Goal: Transaction & Acquisition: Obtain resource

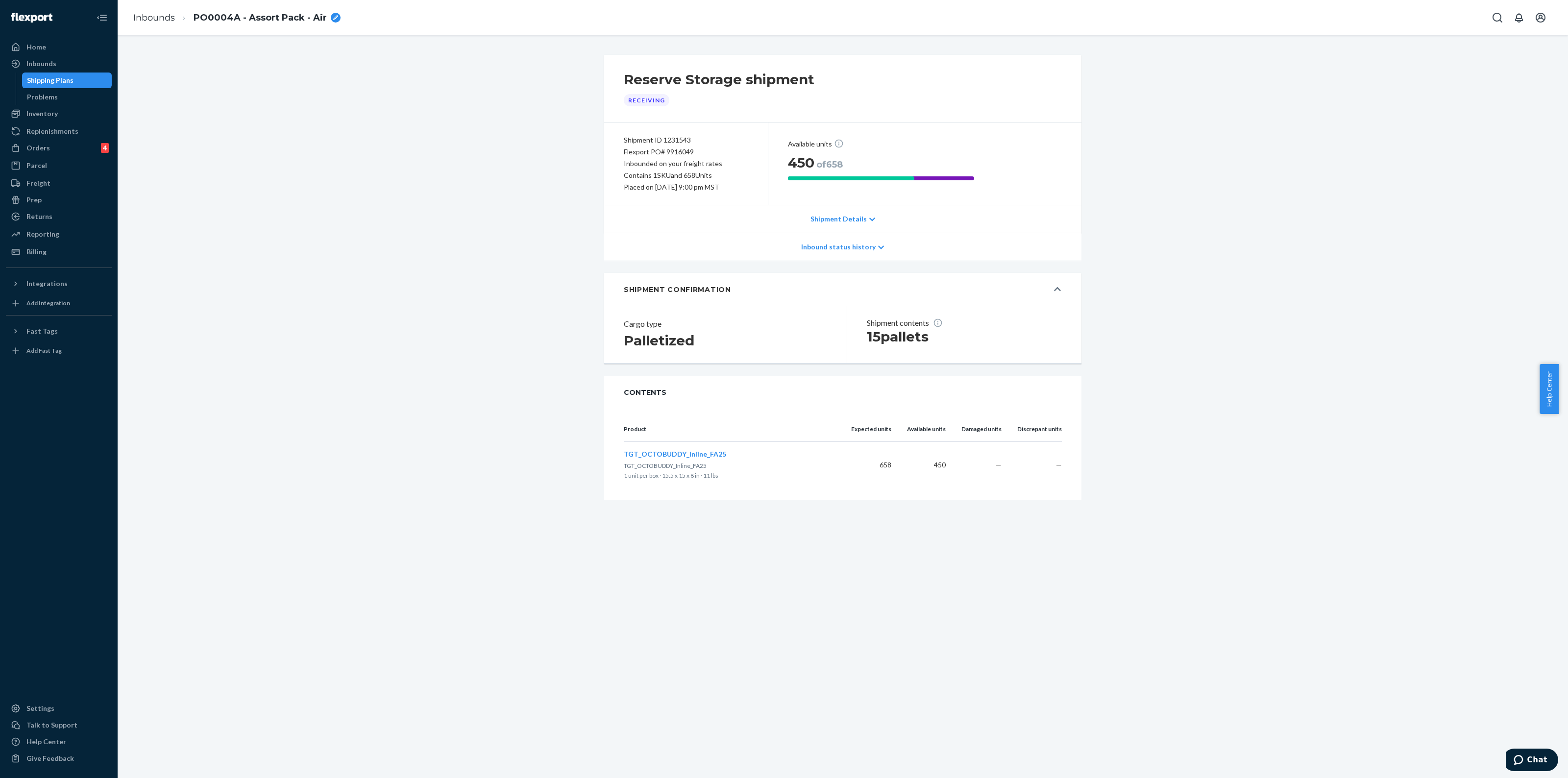
click at [841, 241] on div "Inbound status history" at bounding box center [842, 247] width 477 height 28
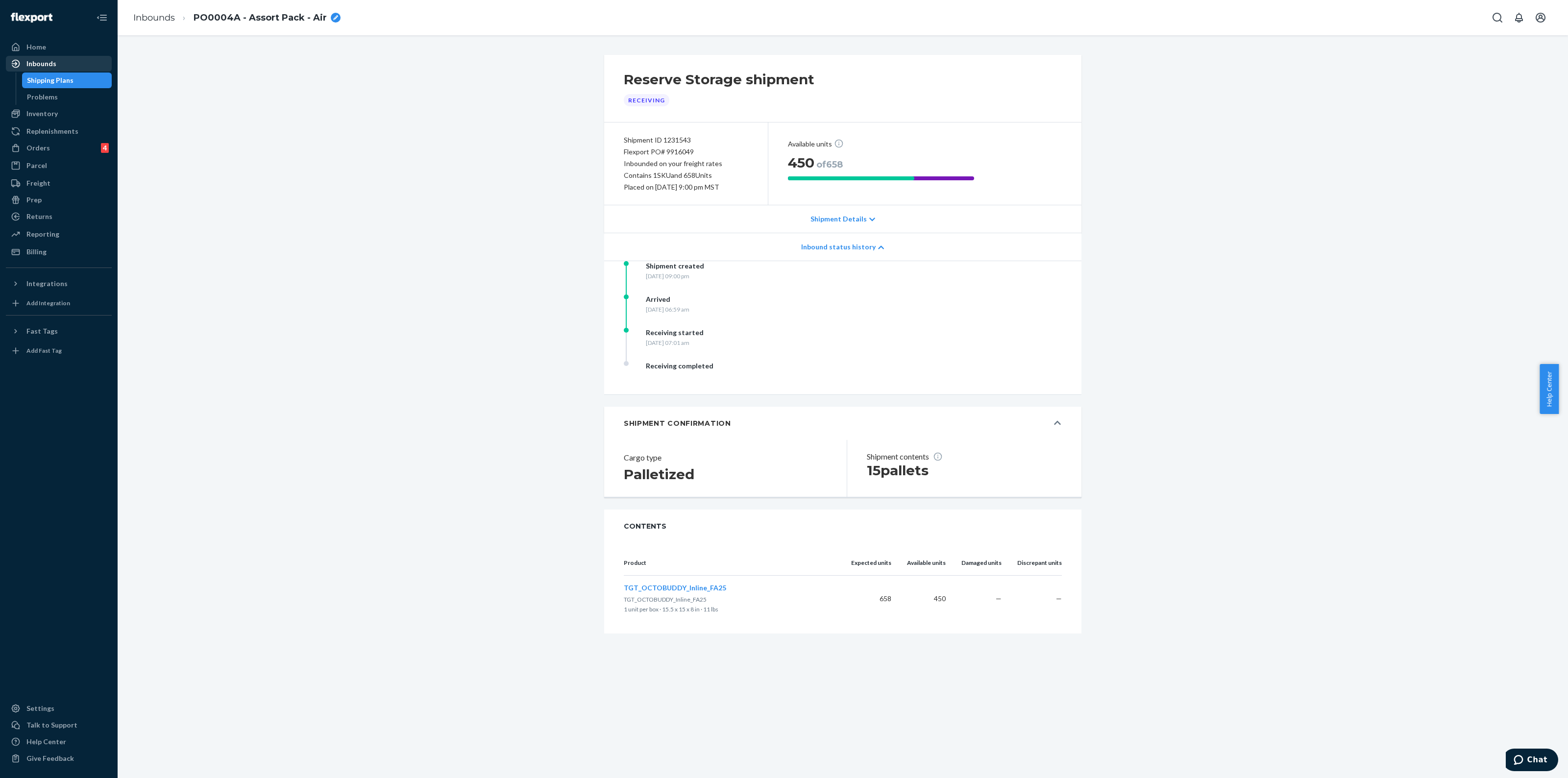
drag, startPoint x: 48, startPoint y: 59, endPoint x: 49, endPoint y: 65, distance: 6.1
click at [48, 59] on div "Inbounds" at bounding box center [41, 64] width 30 height 10
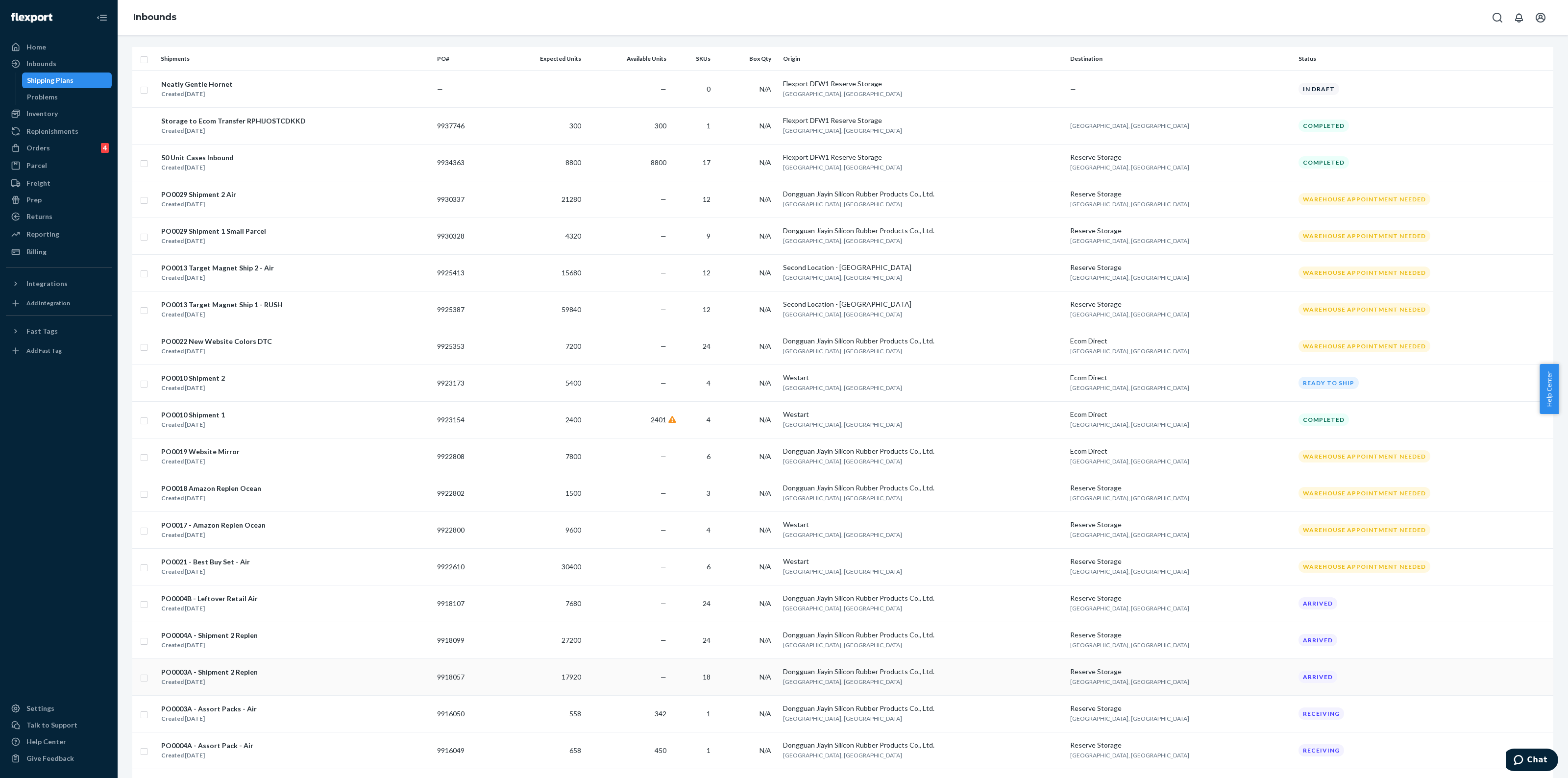
scroll to position [424, 0]
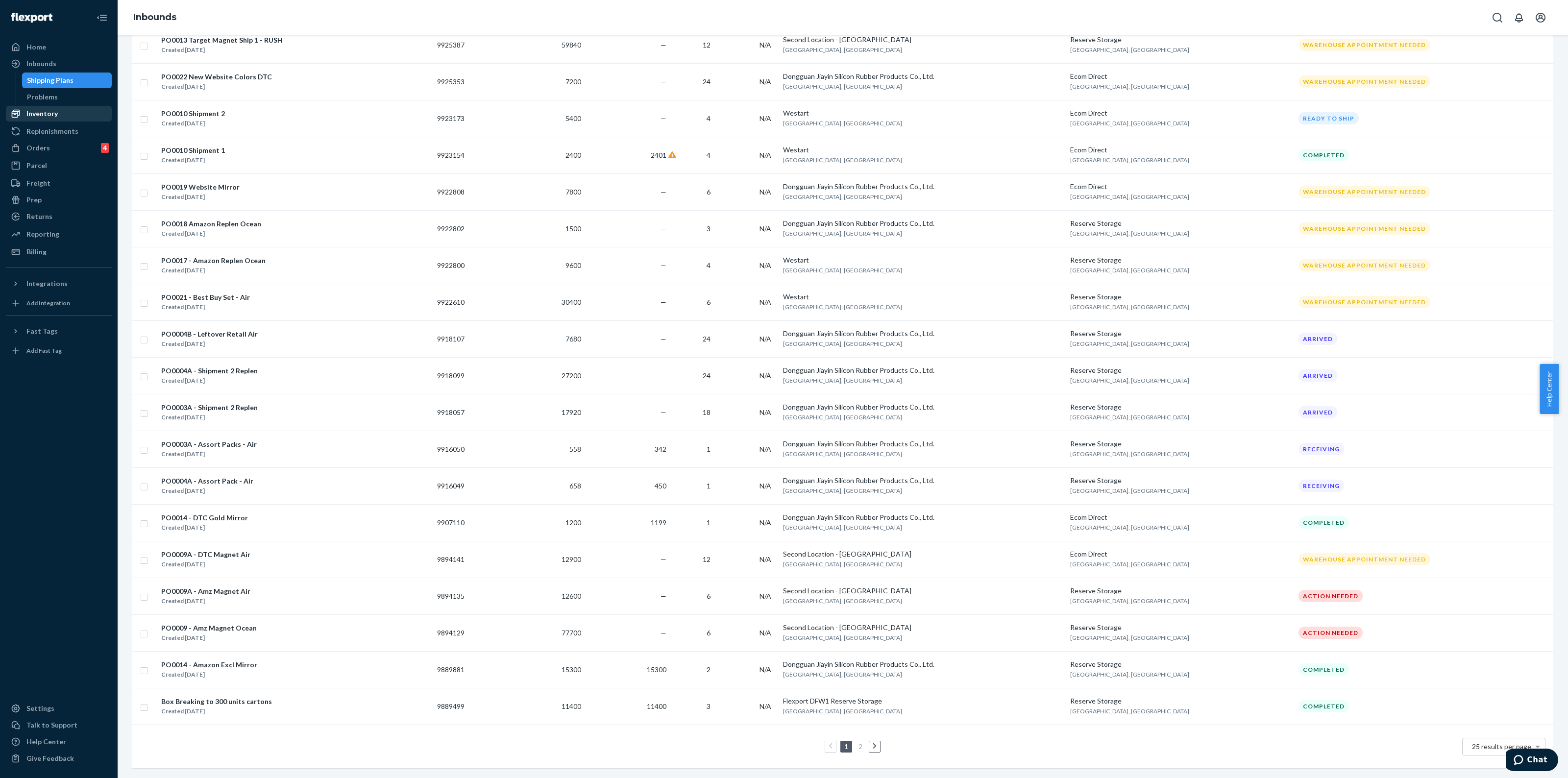
click at [41, 108] on div "Inventory" at bounding box center [59, 114] width 104 height 13
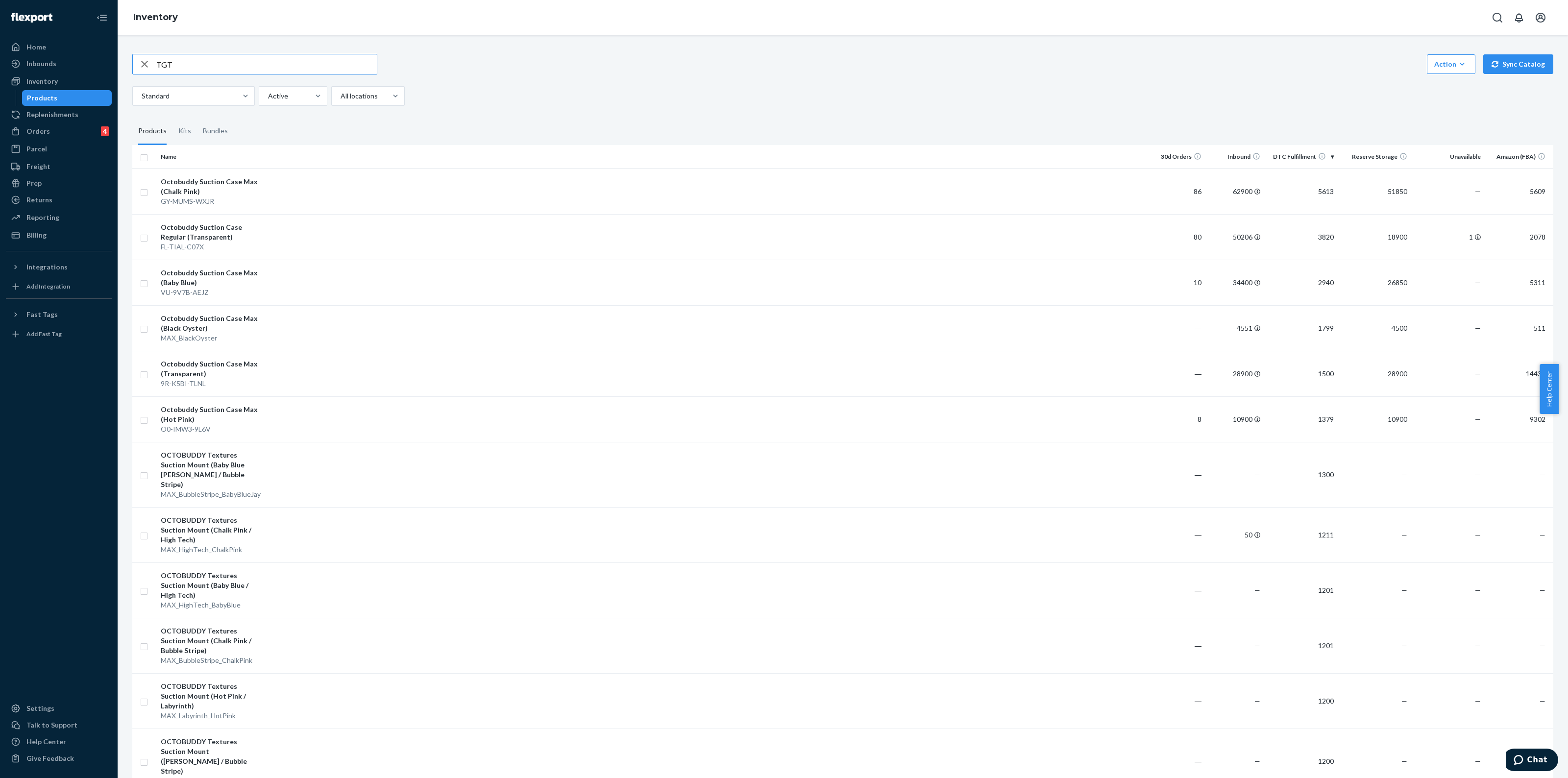
type input "TGT"
click at [432, 68] on div "TGT Action Create product Create kit or bundle Bulk create products Bulk update…" at bounding box center [843, 64] width 1421 height 21
click at [289, 71] on input "TGT" at bounding box center [266, 64] width 221 height 20
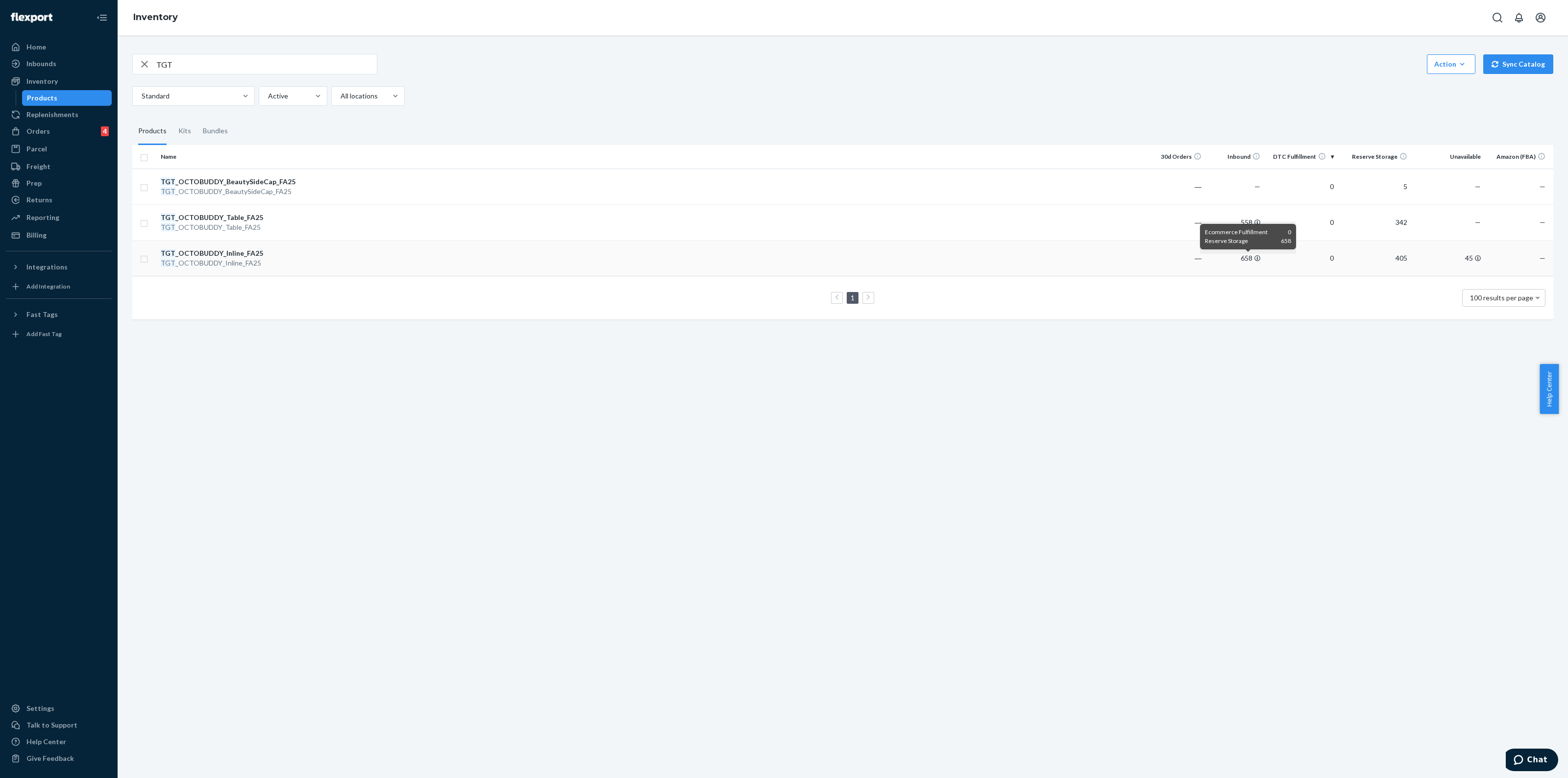
click at [1255, 258] on icon at bounding box center [1258, 258] width 6 height 6
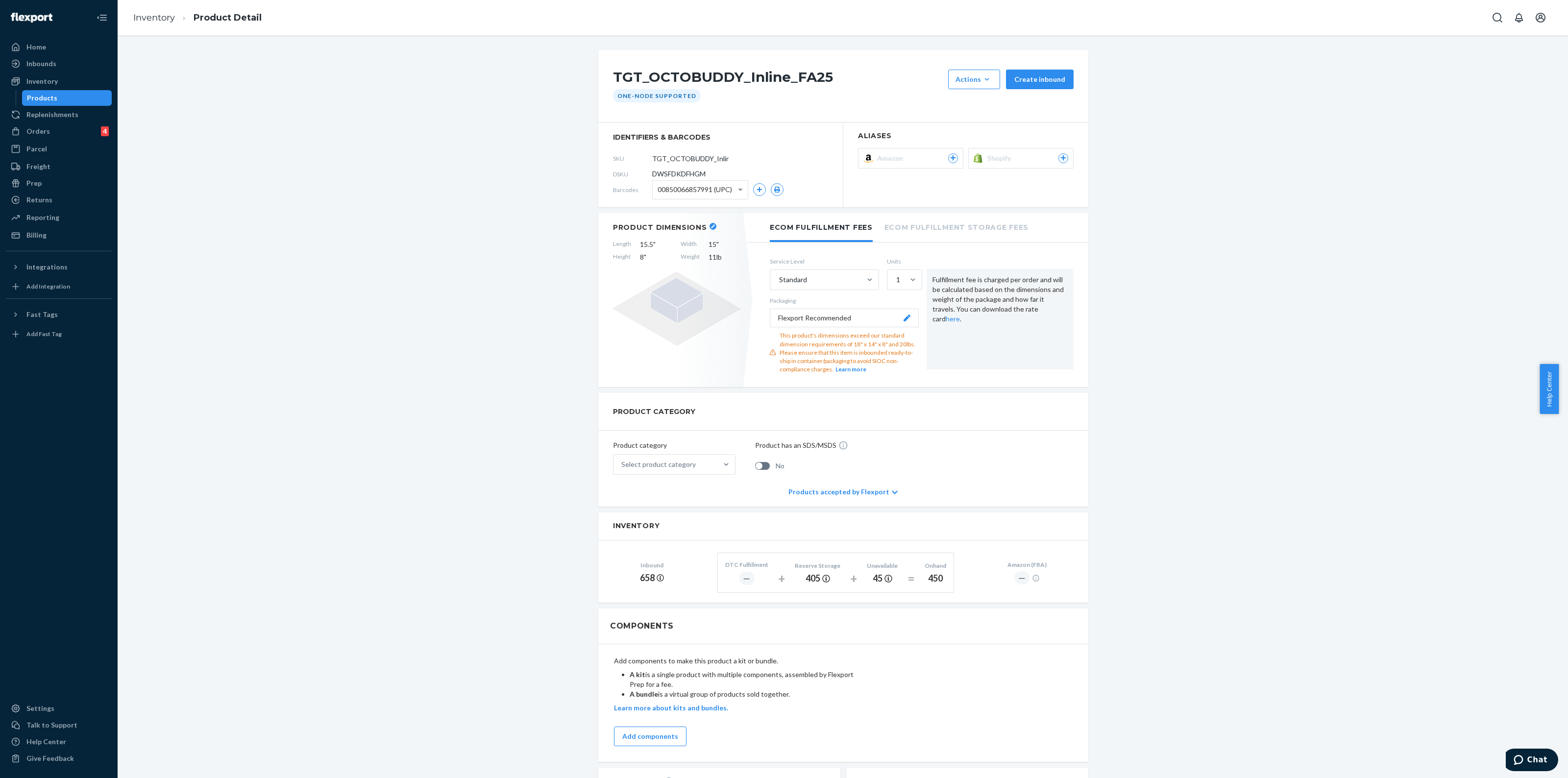
click at [327, 336] on div "TGT_OCTOBUDDY_Inline_FA25 Actions Add components Hide Create inbound One-Node S…" at bounding box center [843, 546] width 1436 height 992
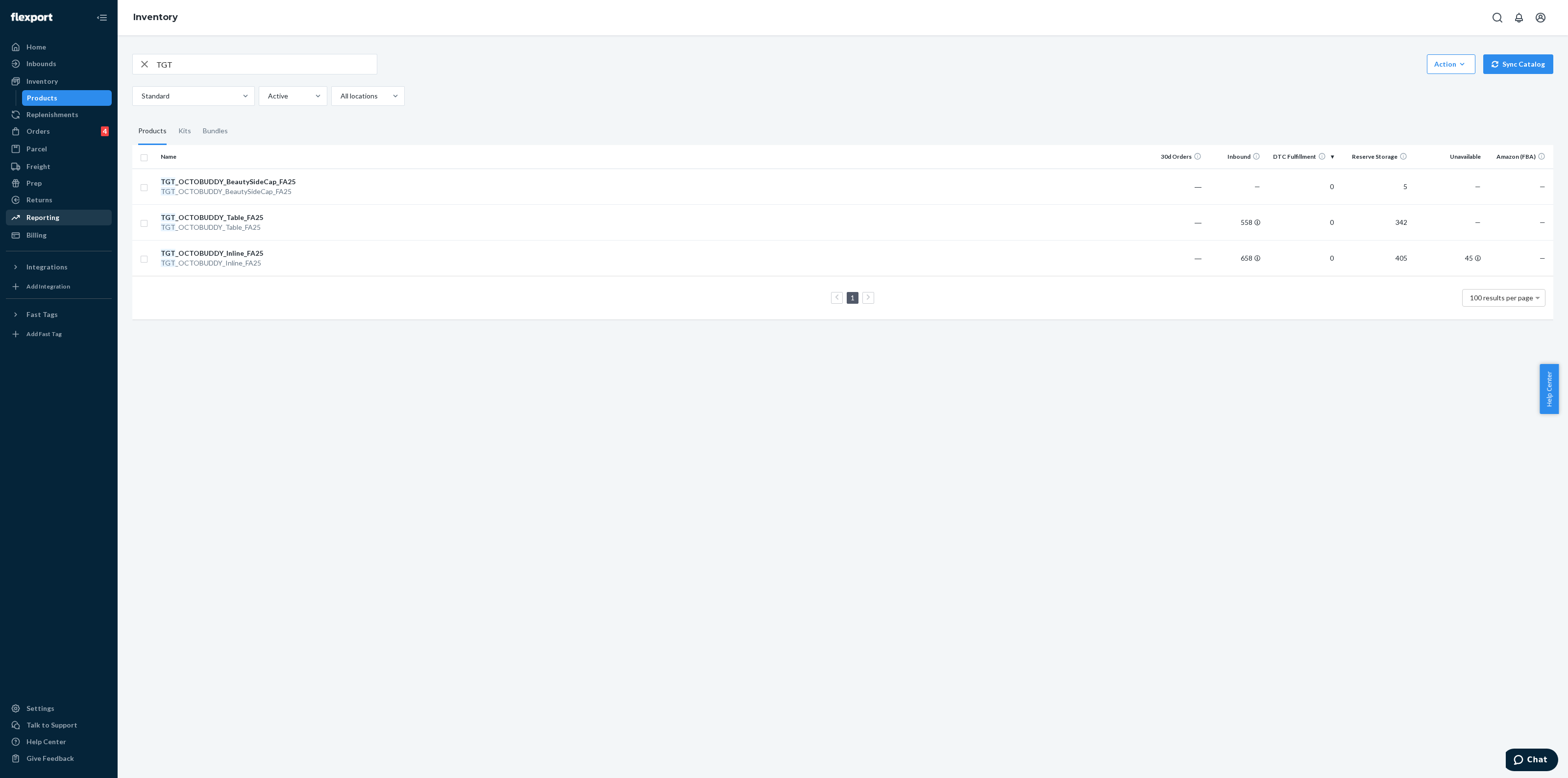
click at [44, 216] on div "Reporting" at bounding box center [43, 217] width 33 height 10
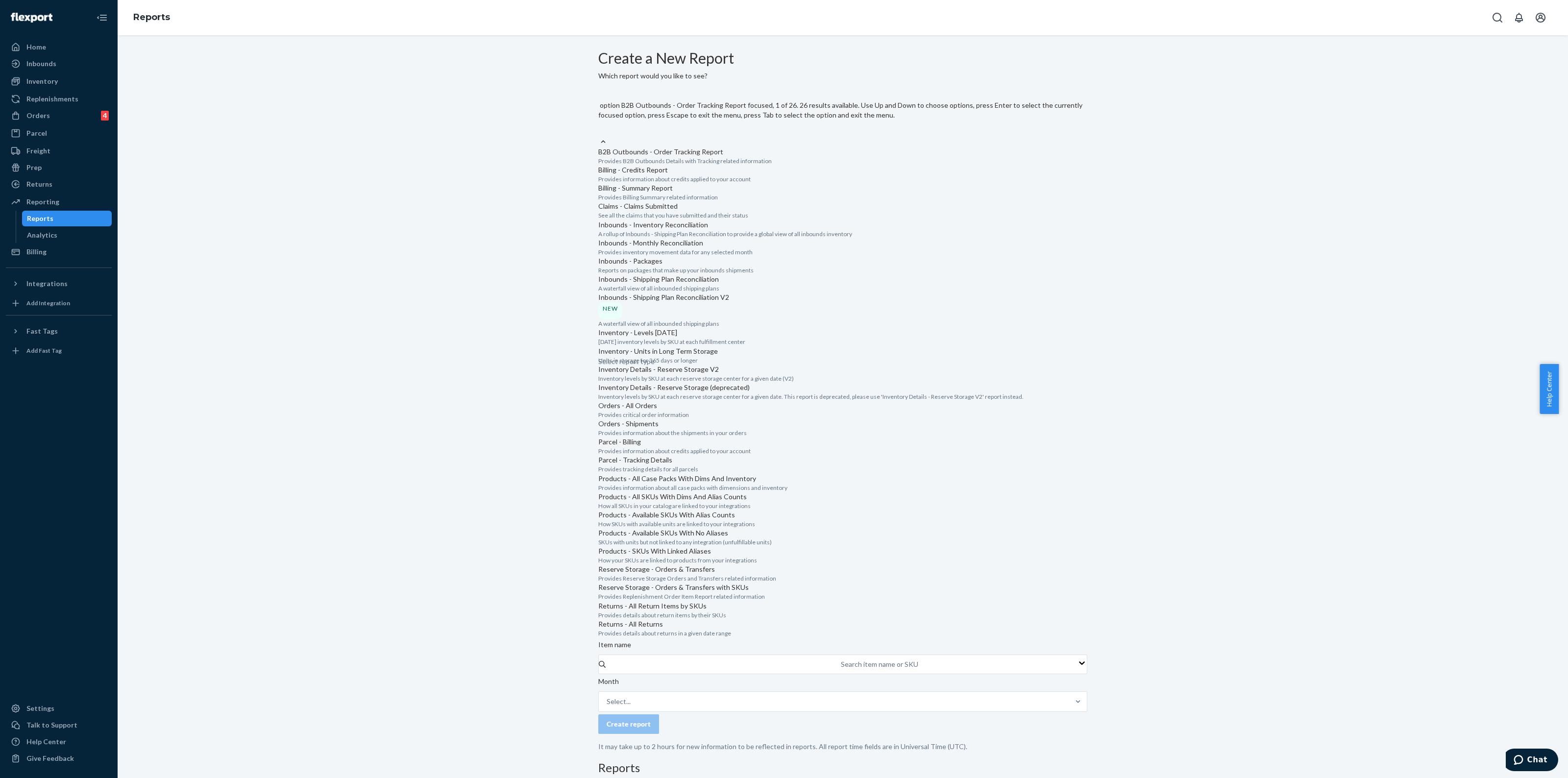
click at [608, 137] on div at bounding box center [603, 142] width 10 height 10
click at [599, 126] on input "option B2B Outbounds - Order Tracking Report focused, 1 of 26. 26 results avail…" at bounding box center [599, 131] width 1 height 10
click at [684, 328] on p "Inventory - Levels [DATE]" at bounding box center [843, 333] width 489 height 10
click at [599, 136] on input "option Inventory - Levels [DATE] focused, 10 of 26. 26 results available. Use U…" at bounding box center [599, 131] width 1 height 10
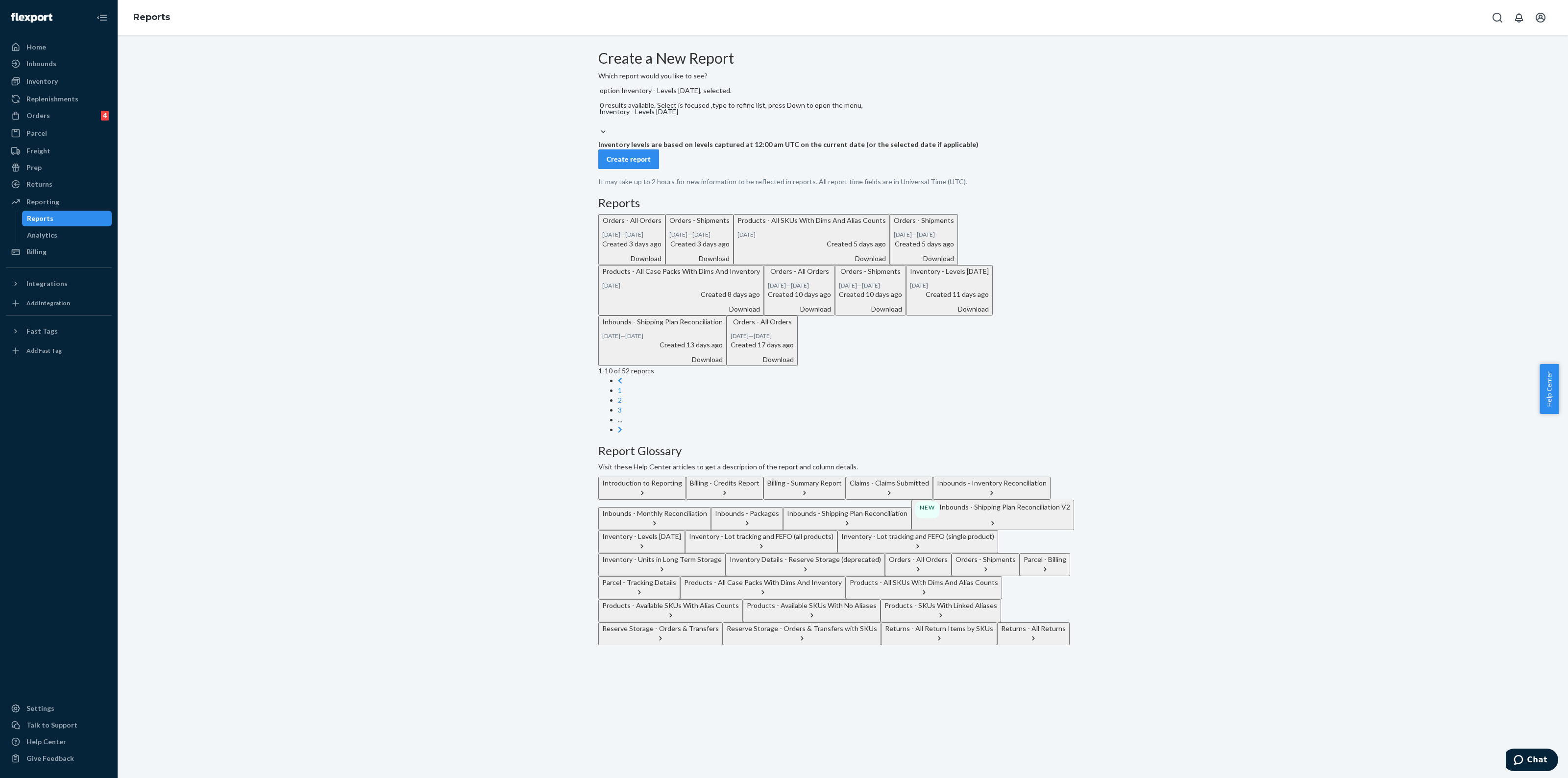
click at [636, 169] on button "Create report" at bounding box center [629, 159] width 60 height 20
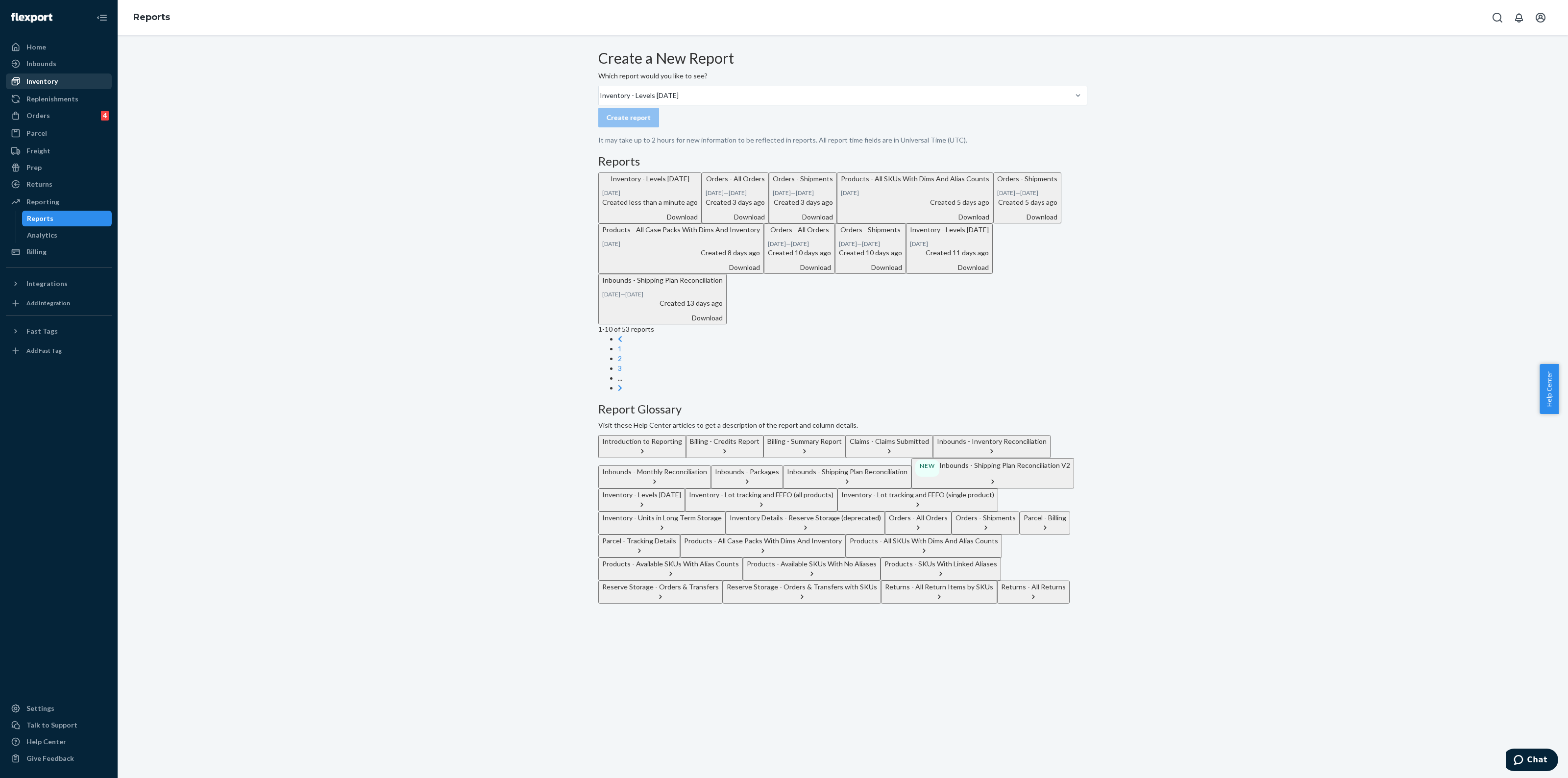
click at [35, 84] on div "Inventory" at bounding box center [42, 81] width 31 height 10
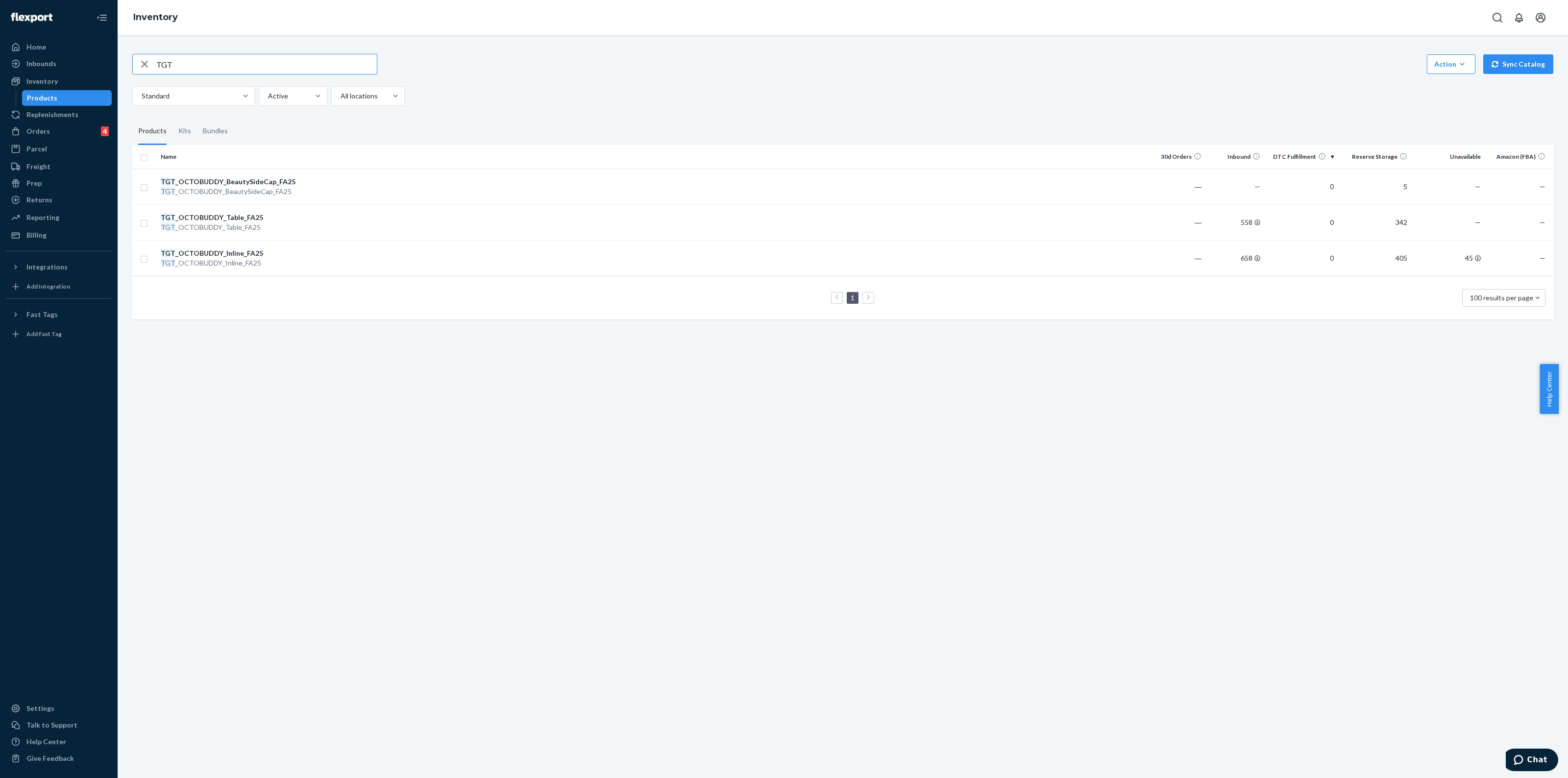
drag, startPoint x: 201, startPoint y: 63, endPoint x: 6, endPoint y: 90, distance: 196.9
click at [6, 90] on div "Home Inbounds Shipping Plans Problems Inventory Products Replenishments Orders …" at bounding box center [784, 389] width 1568 height 778
type input "RT"
click at [60, 211] on div "Reporting" at bounding box center [59, 217] width 104 height 13
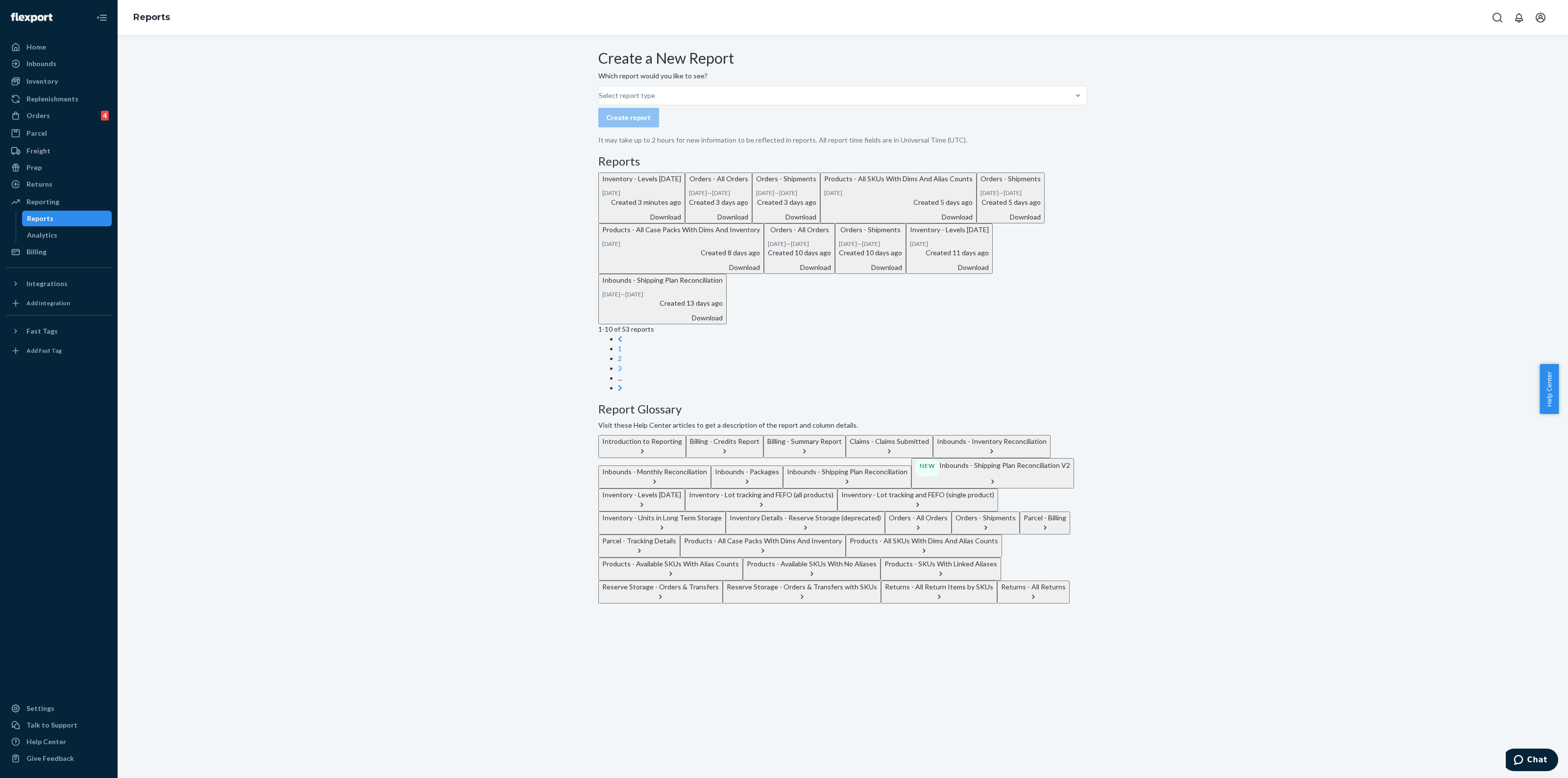
click at [681, 222] on div "Download" at bounding box center [641, 217] width 79 height 10
drag, startPoint x: 38, startPoint y: 79, endPoint x: 86, endPoint y: 83, distance: 48.2
click at [38, 79] on div "Inventory" at bounding box center [42, 81] width 31 height 10
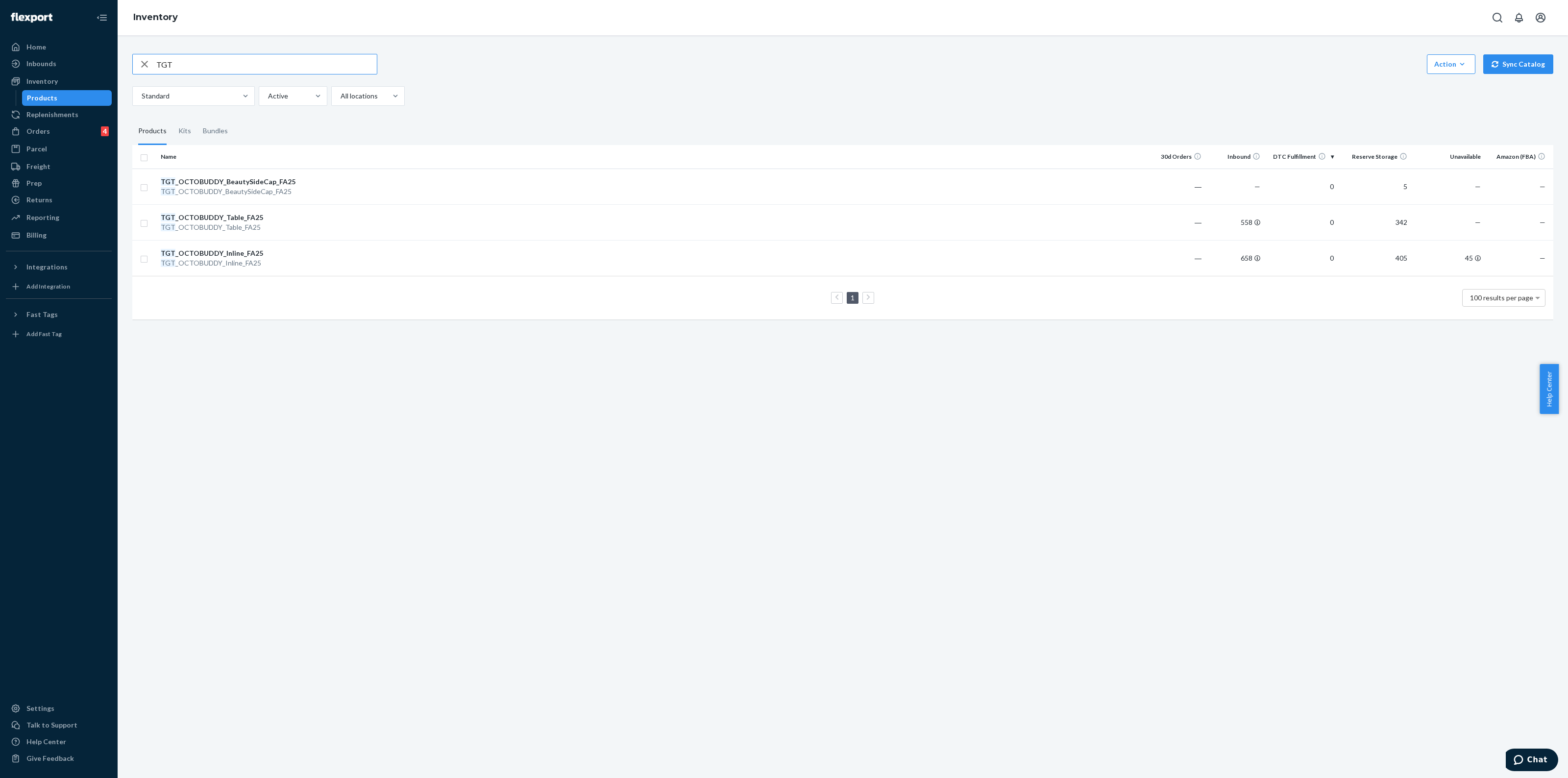
click at [0, 73] on div "Home Inbounds Shipping Plans Problems Inventory Products Replenishments Orders …" at bounding box center [784, 389] width 1568 height 778
type input "clear"
click at [1255, 222] on icon at bounding box center [1258, 222] width 6 height 6
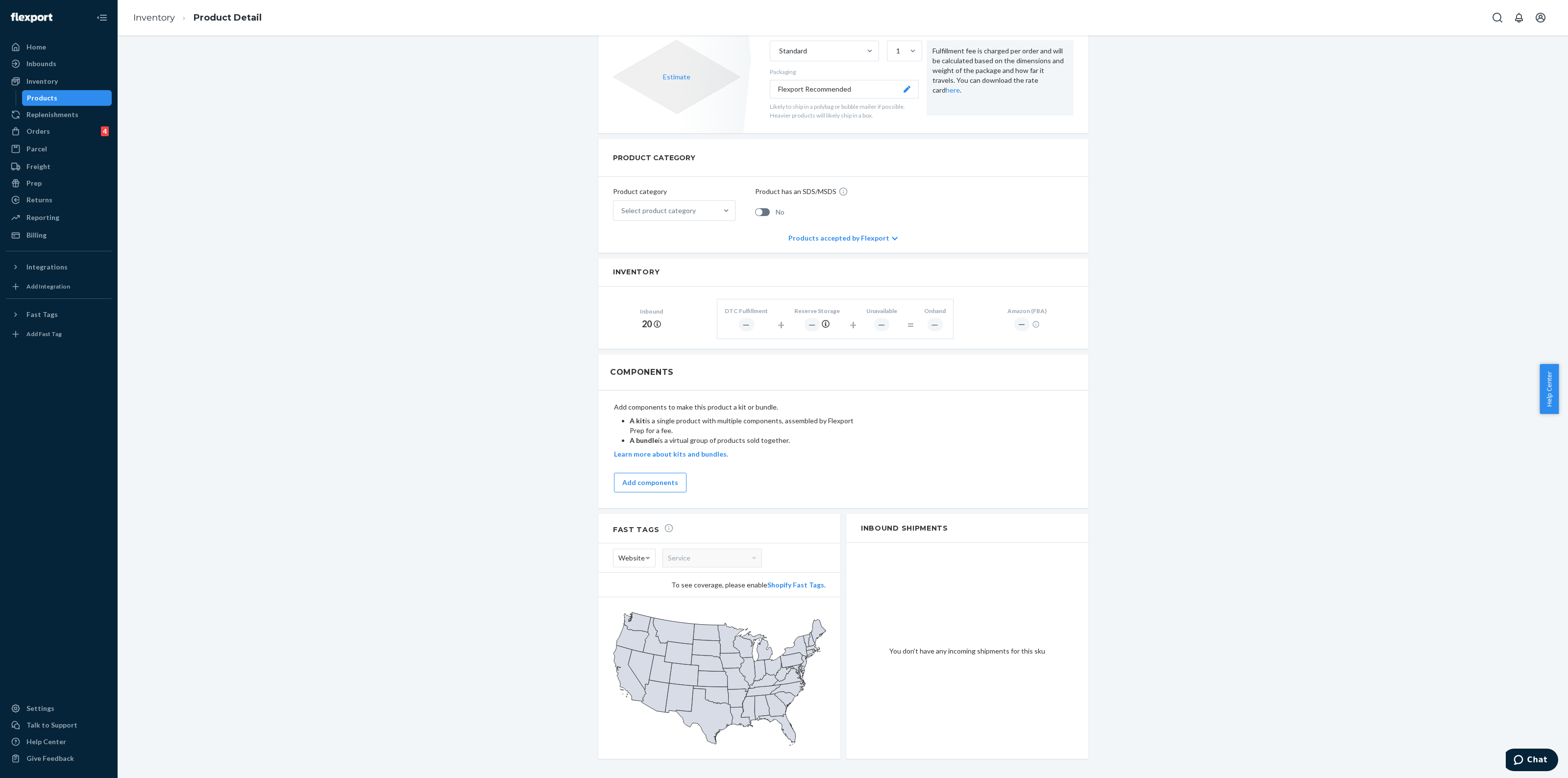
scroll to position [240, 0]
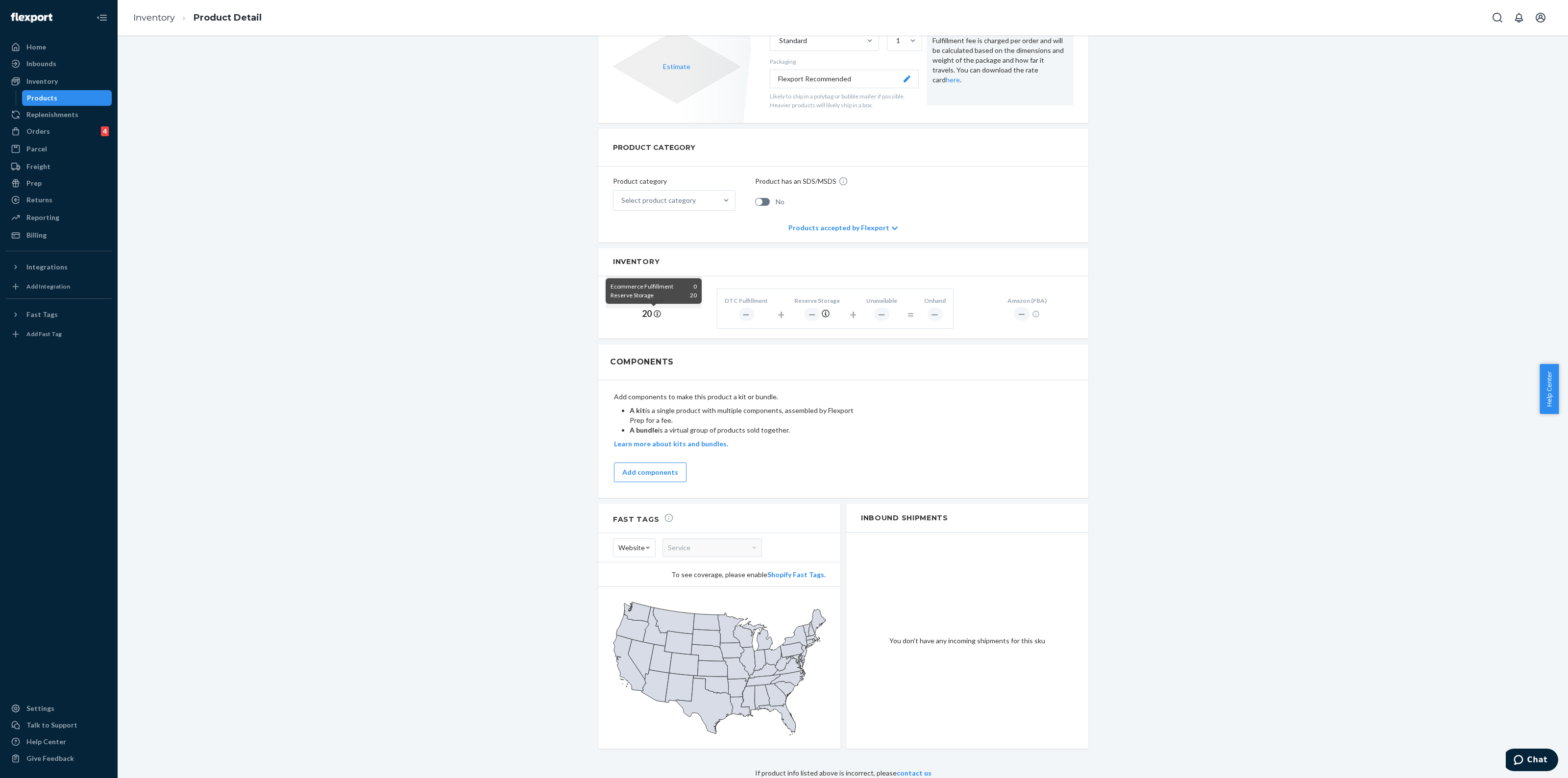
click at [654, 311] on icon at bounding box center [657, 314] width 7 height 7
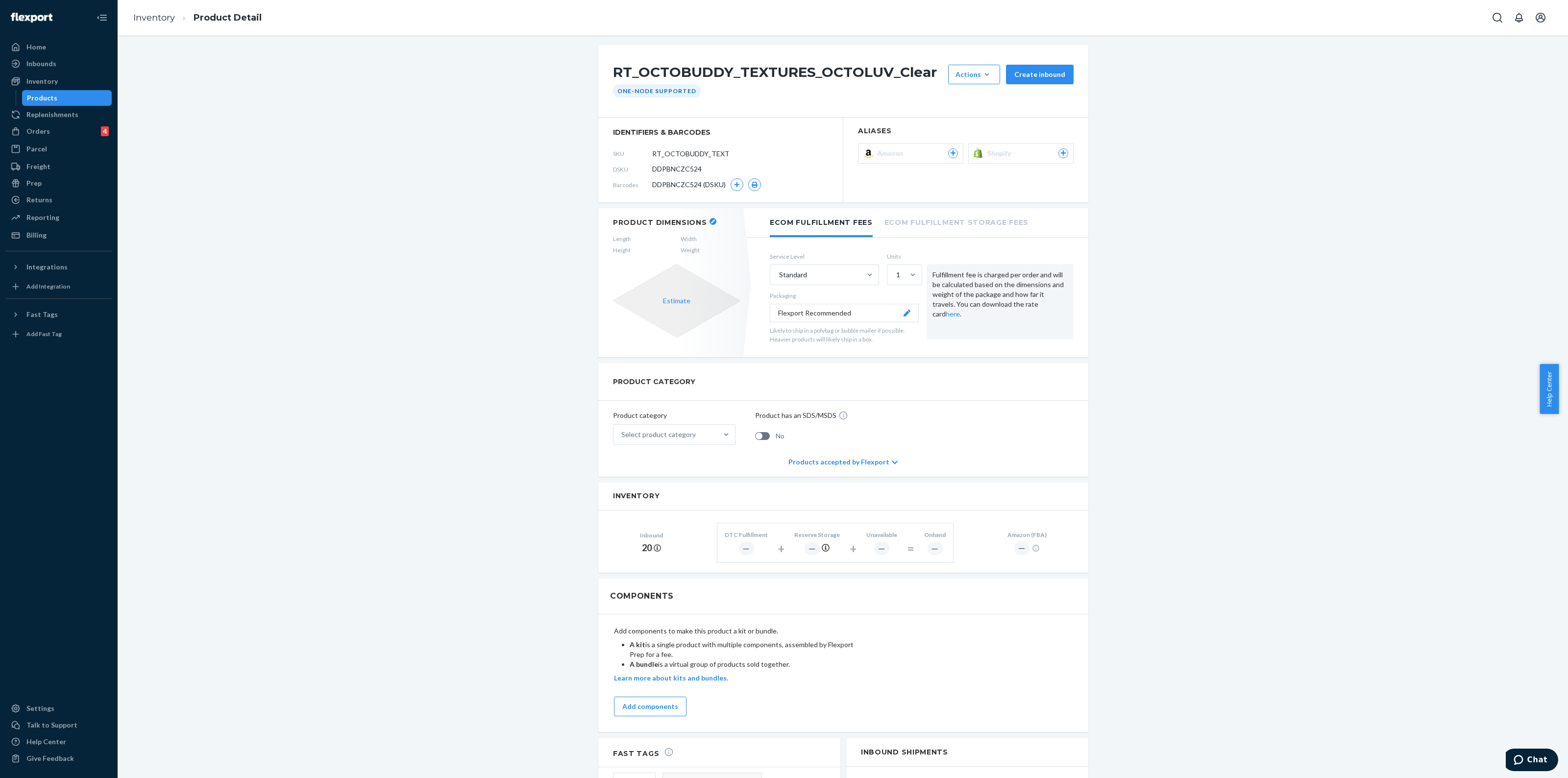
scroll to position [0, 0]
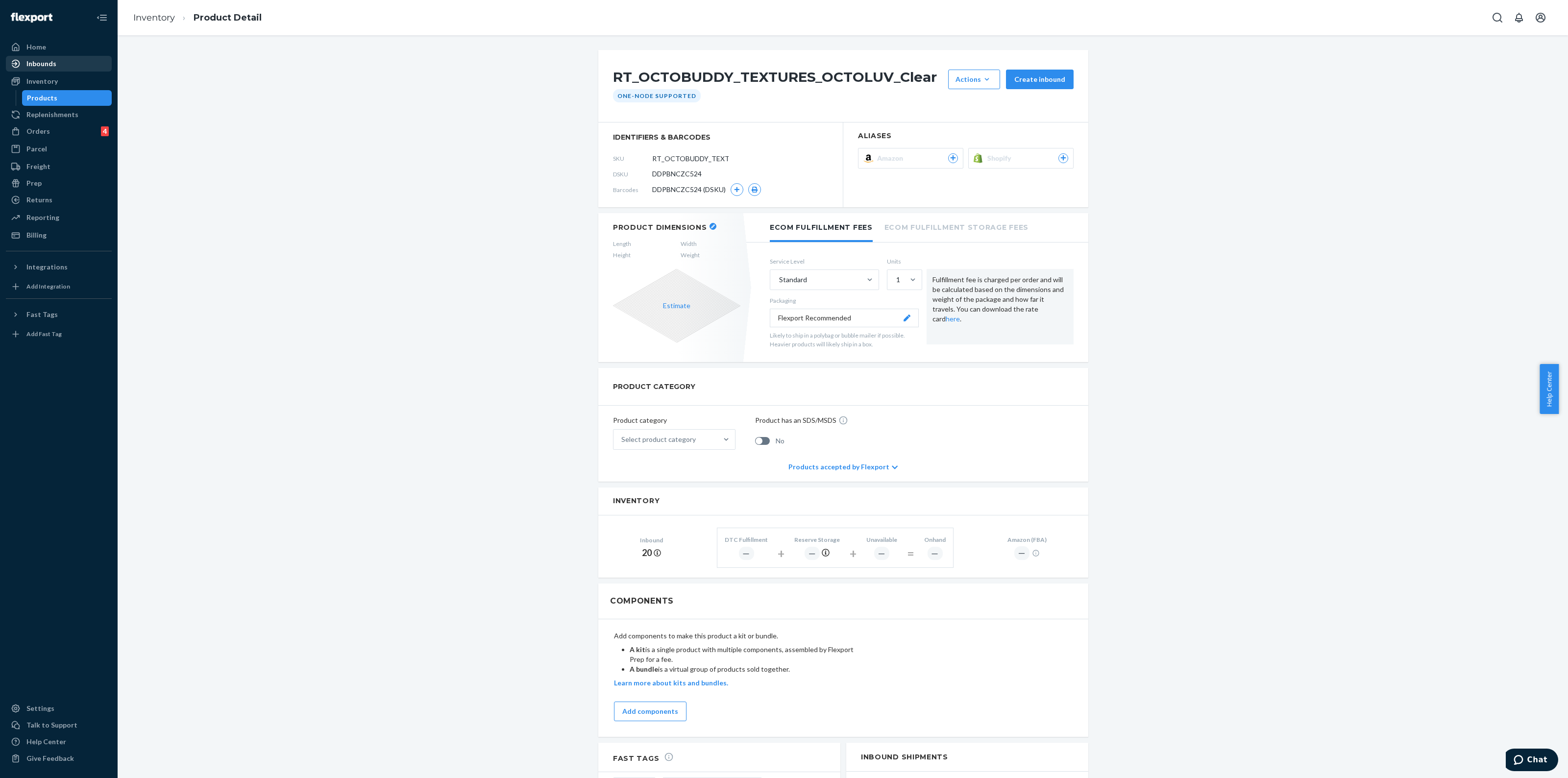
drag, startPoint x: 58, startPoint y: 81, endPoint x: 53, endPoint y: 69, distance: 13.0
click at [58, 81] on div "Inventory" at bounding box center [59, 81] width 104 height 13
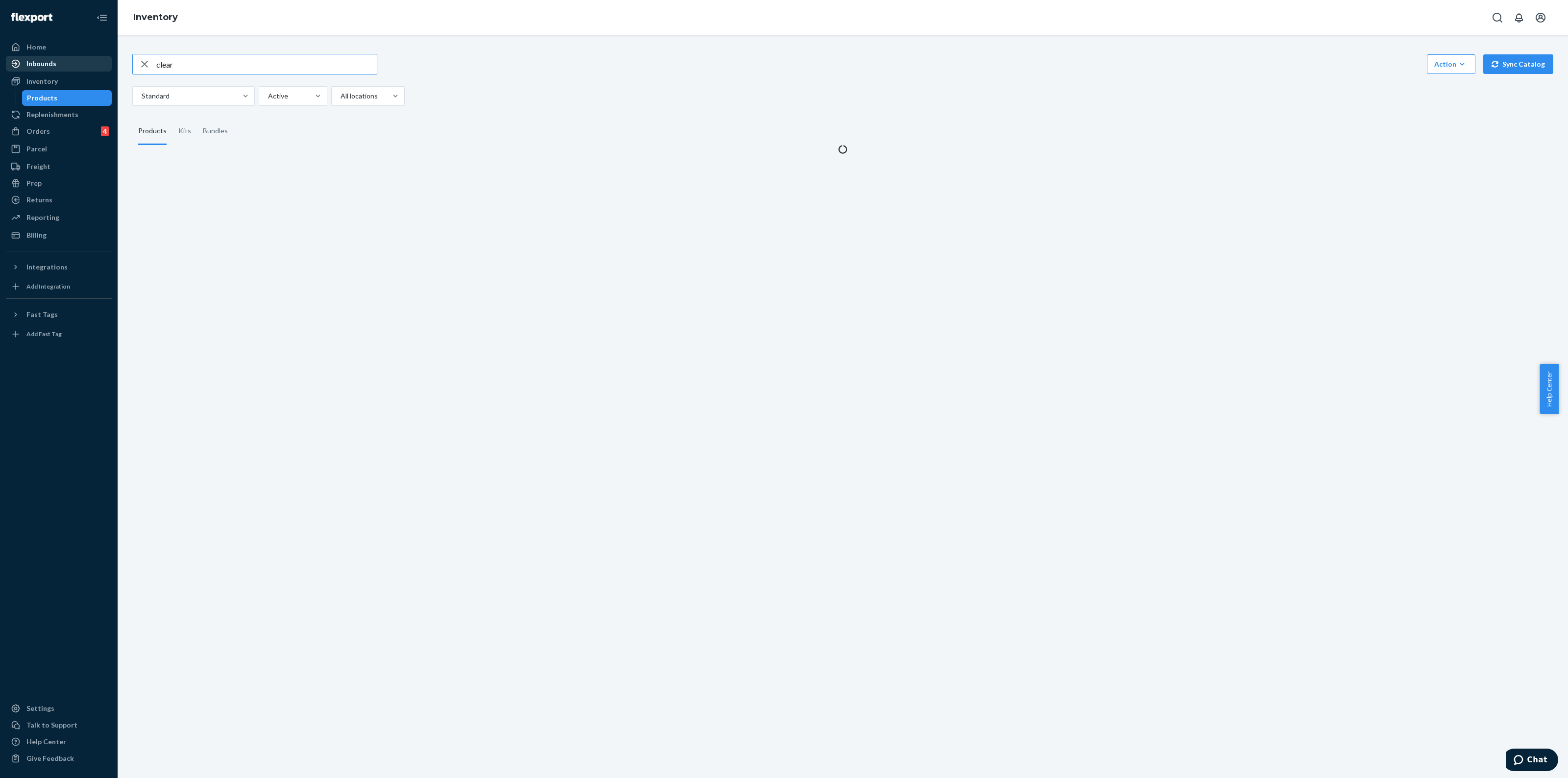
click at [50, 67] on div "Inbounds" at bounding box center [41, 64] width 30 height 10
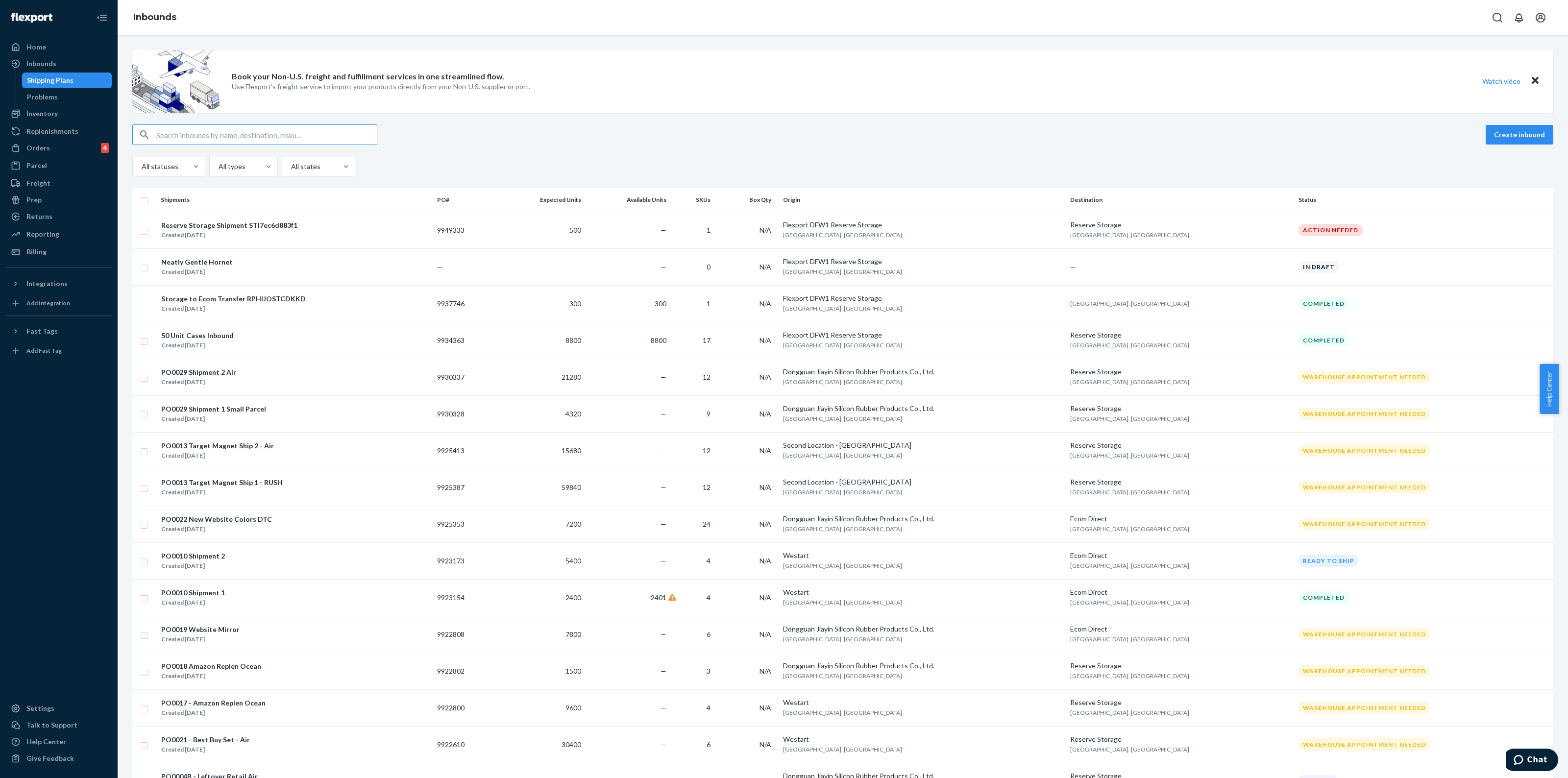
click at [239, 128] on input "text" at bounding box center [266, 135] width 221 height 20
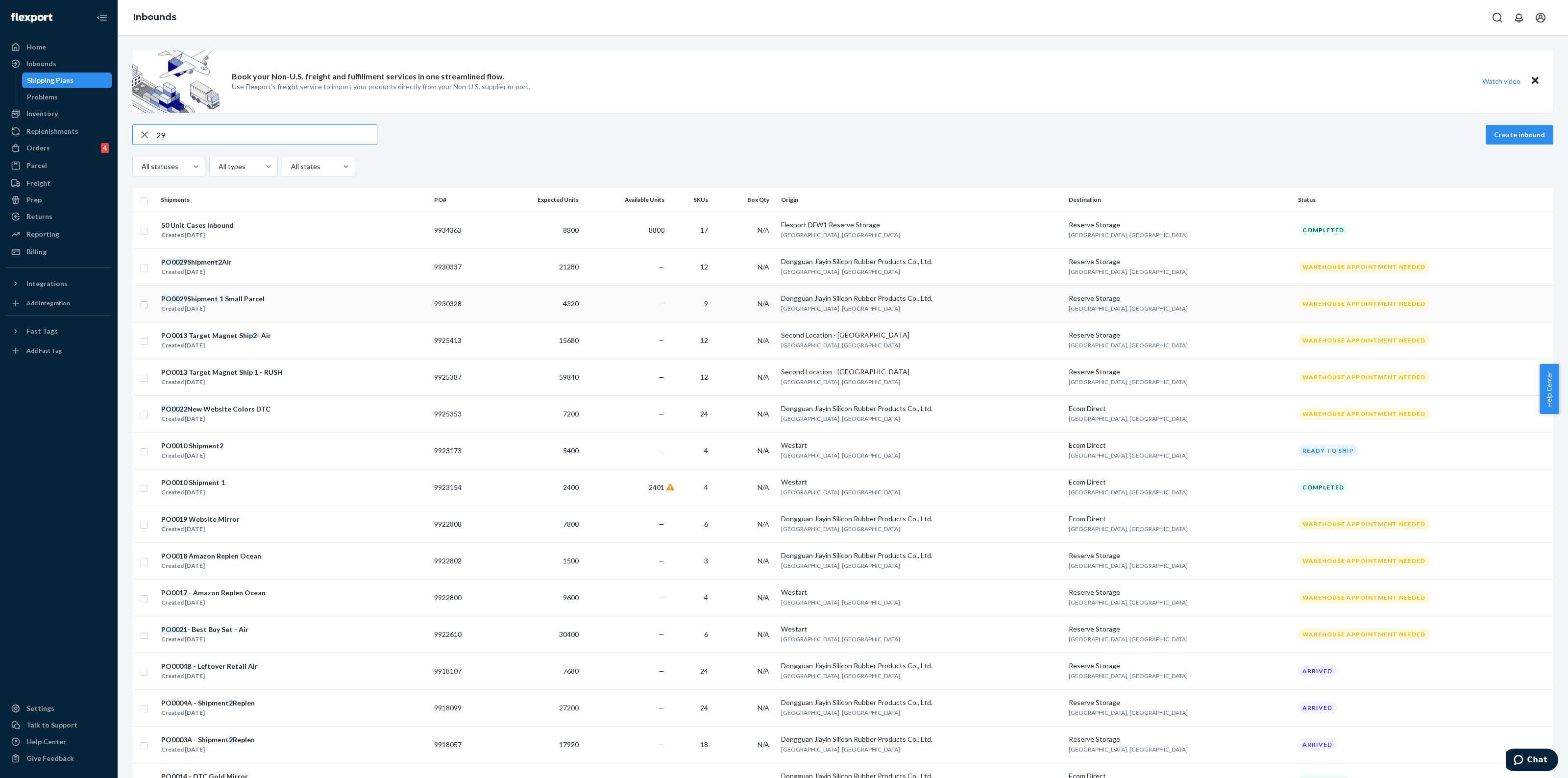
type input "29"
click at [233, 303] on div "PO0029 Shipment 1 Small Parcel" at bounding box center [213, 299] width 103 height 10
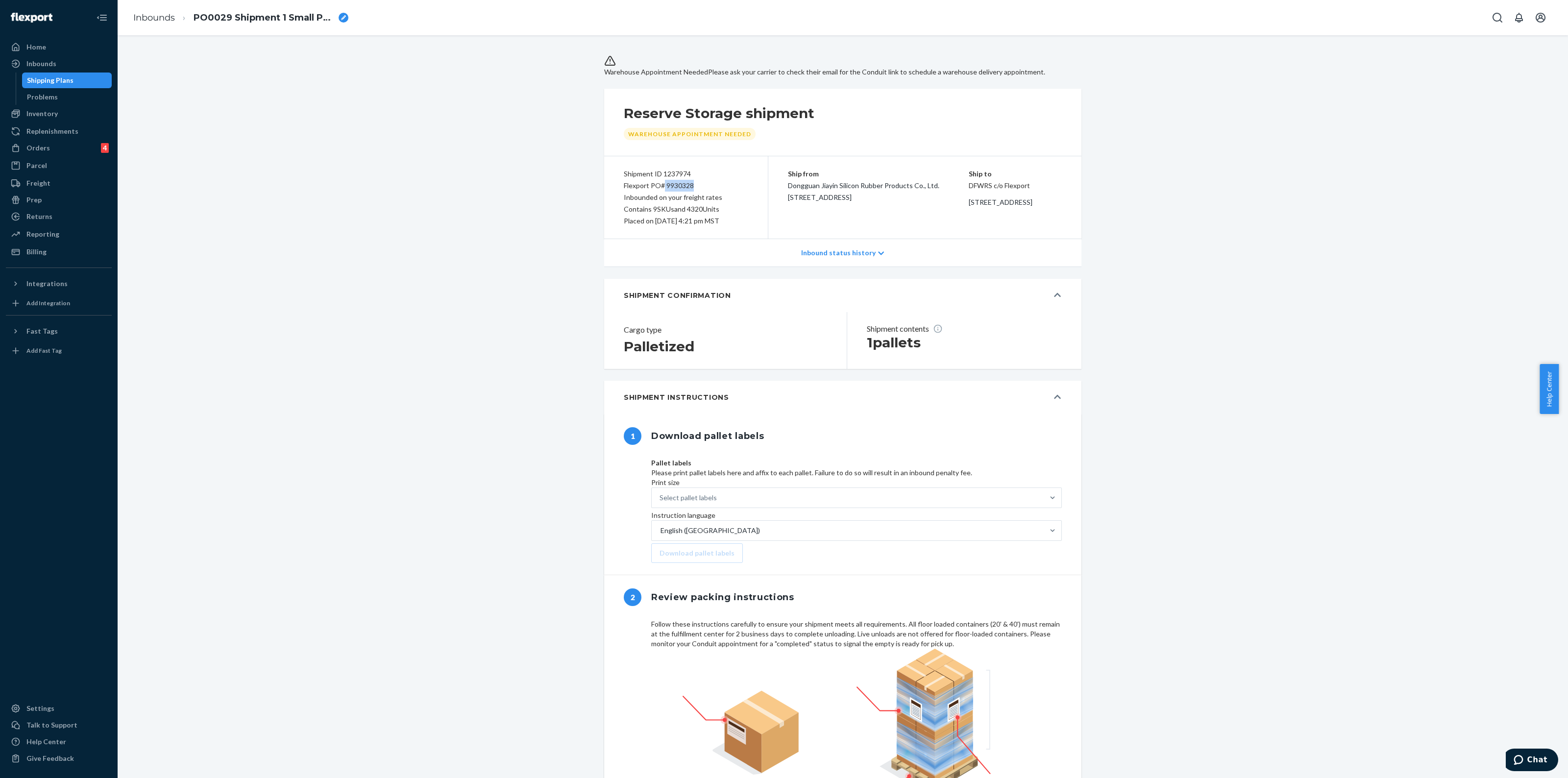
drag, startPoint x: 689, startPoint y: 200, endPoint x: 660, endPoint y: 203, distance: 29.2
click at [660, 192] on div "Flexport PO# 9930328" at bounding box center [686, 185] width 125 height 12
copy div "9930328"
click at [701, 203] on div "Inbounded on your freight rates" at bounding box center [686, 197] width 125 height 12
drag, startPoint x: 691, startPoint y: 200, endPoint x: 662, endPoint y: 200, distance: 29.0
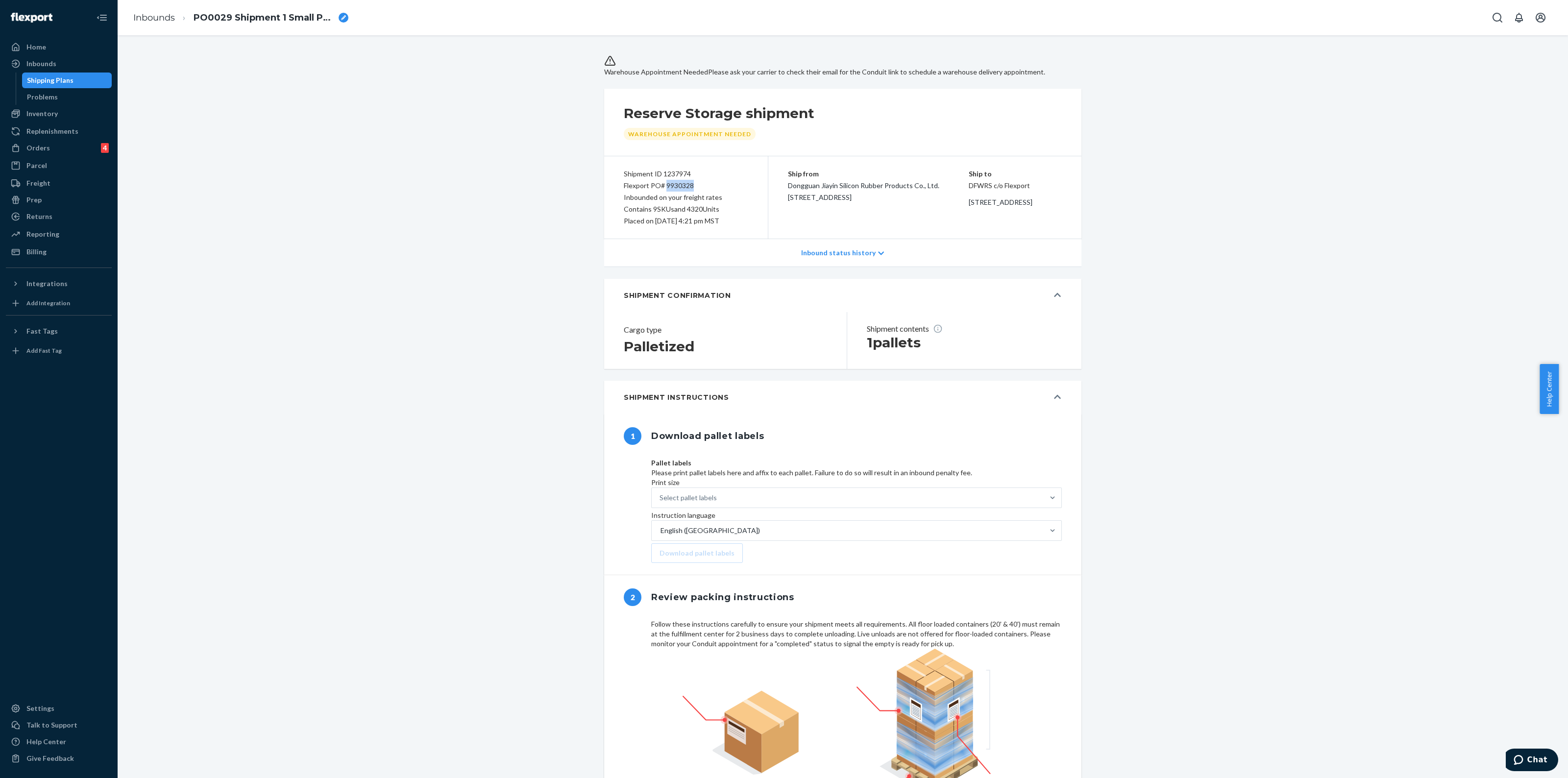
click at [662, 192] on div "Flexport PO# 9930328" at bounding box center [686, 185] width 125 height 12
copy div "9930328"
click at [51, 237] on div "Reporting" at bounding box center [43, 234] width 33 height 10
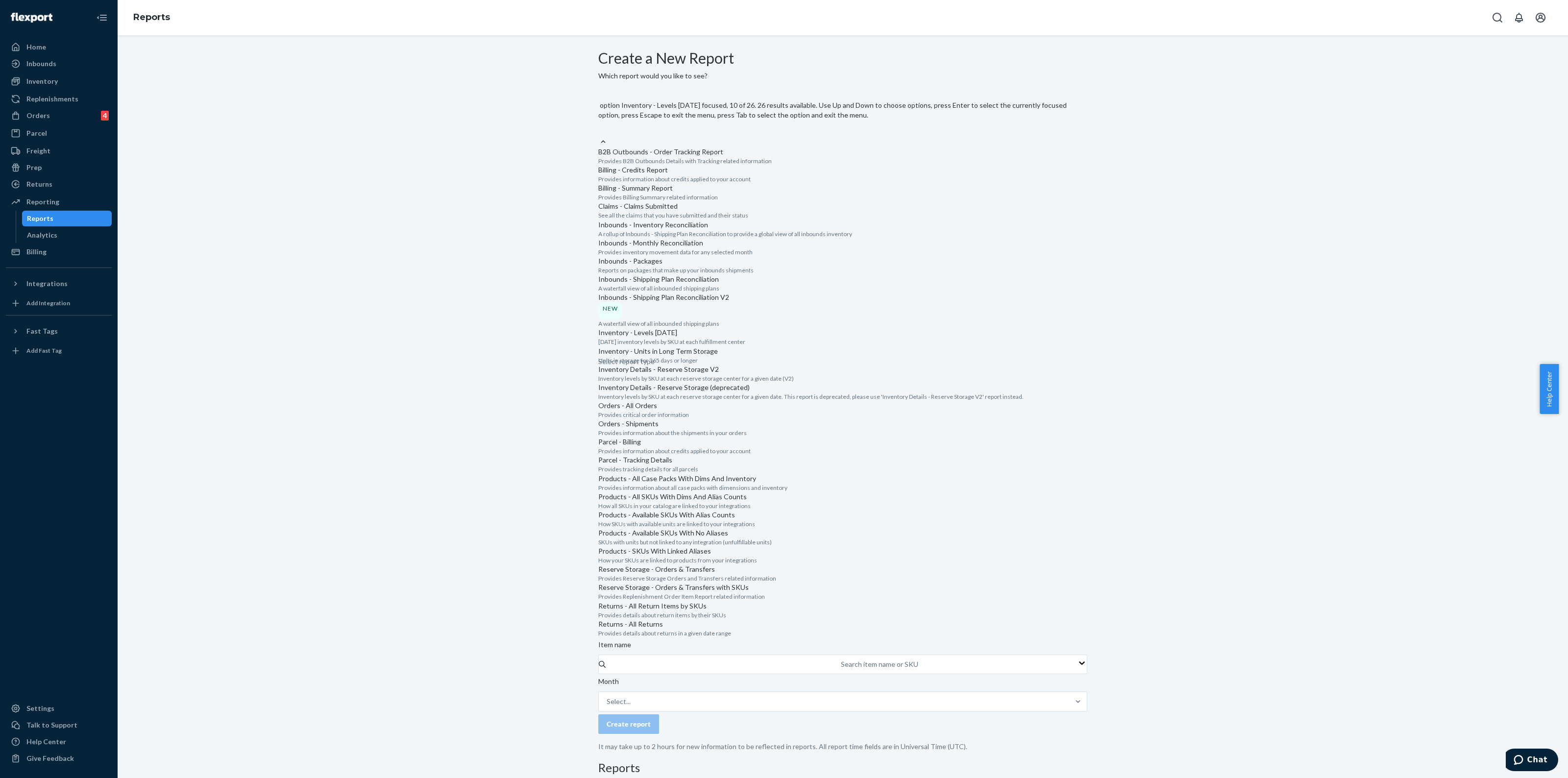
scroll to position [429, 0]
click at [745, 125] on div "Select report type" at bounding box center [843, 131] width 489 height 12
click at [599, 126] on input "option B2B Outbounds - Order Tracking Report focused, 0 of 26. 26 results avail…" at bounding box center [599, 131] width 1 height 10
click at [698, 284] on p "A waterfall view of all inbounded shipping plans" at bounding box center [843, 288] width 489 height 9
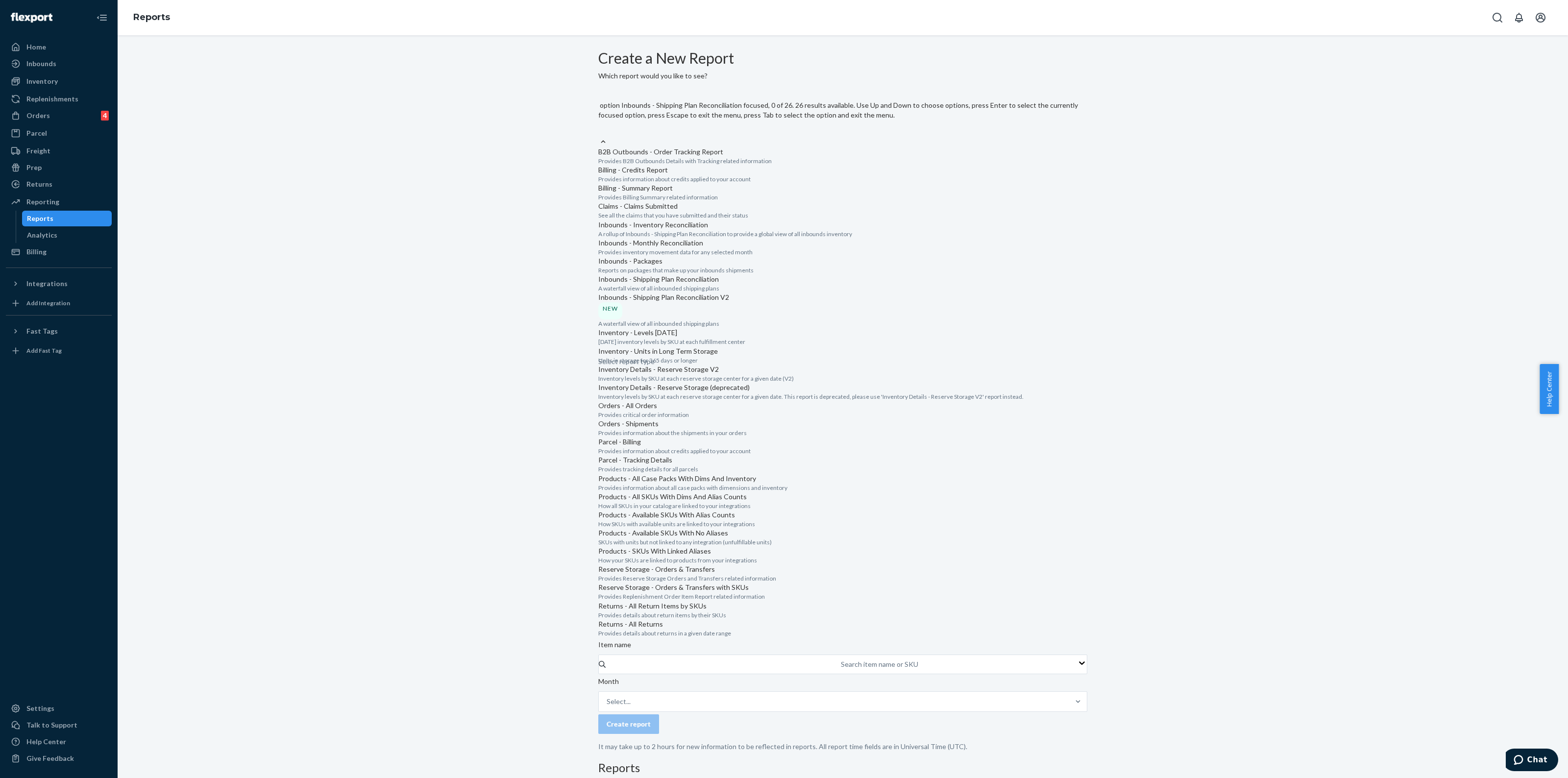
click at [599, 136] on input "option Inbounds - Shipping Plan Reconciliation focused, 0 of 26. 26 results ava…" at bounding box center [599, 131] width 1 height 10
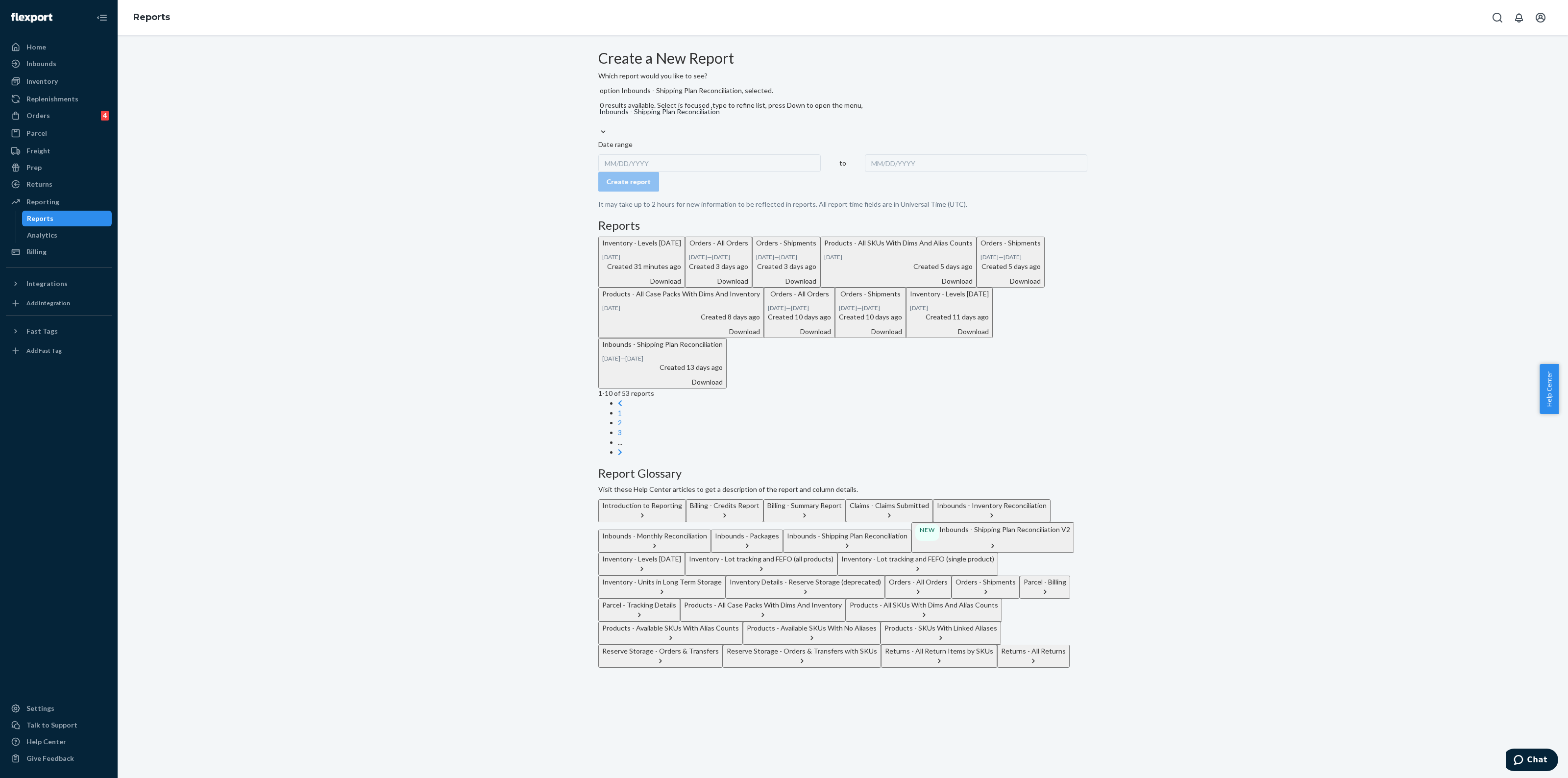
click at [661, 165] on div "MM/DD/YYYY" at bounding box center [710, 163] width 222 height 18
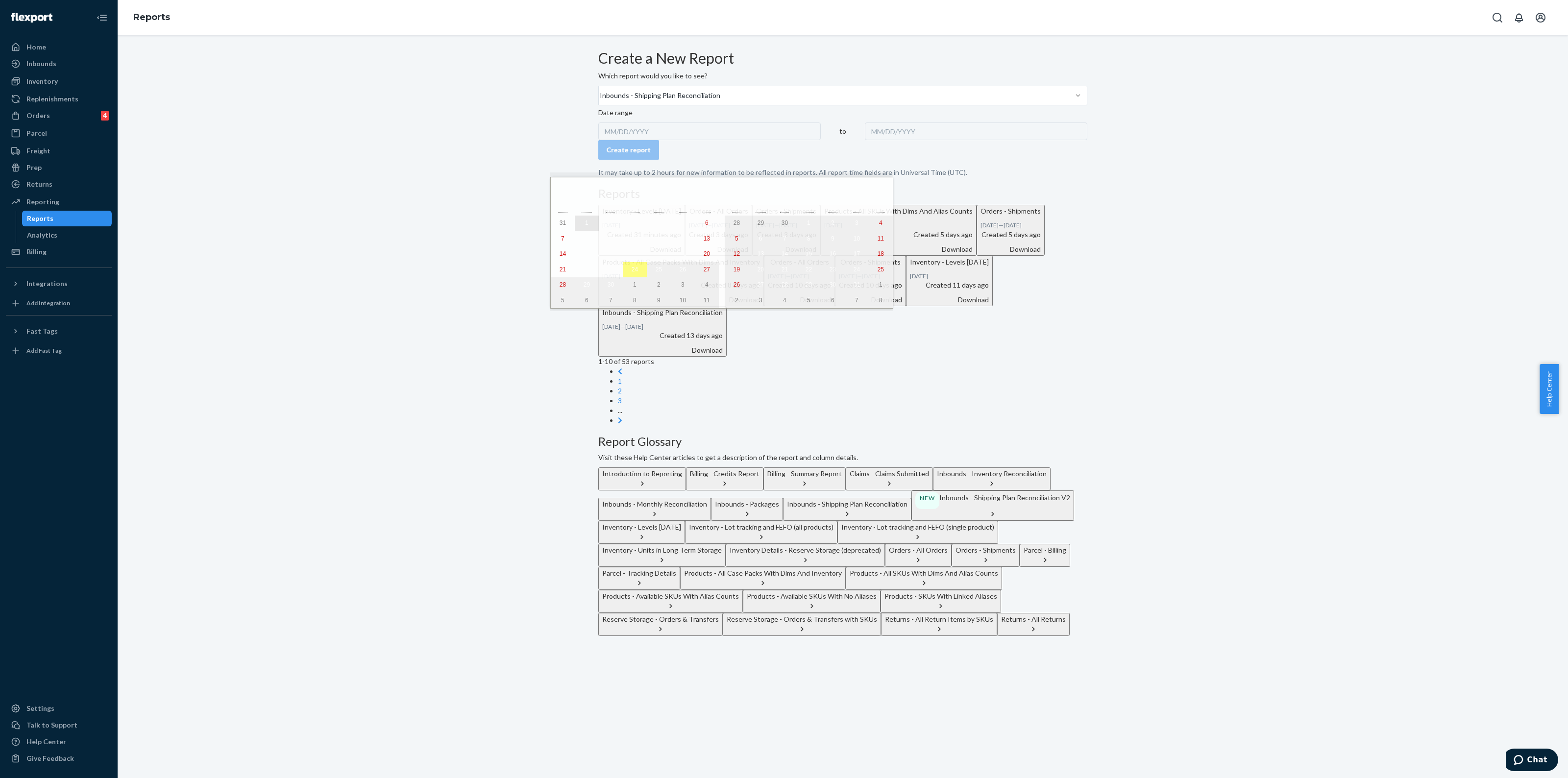
click at [577, 223] on button "1" at bounding box center [586, 224] width 24 height 16
click at [632, 273] on abbr "24" at bounding box center [635, 269] width 6 height 7
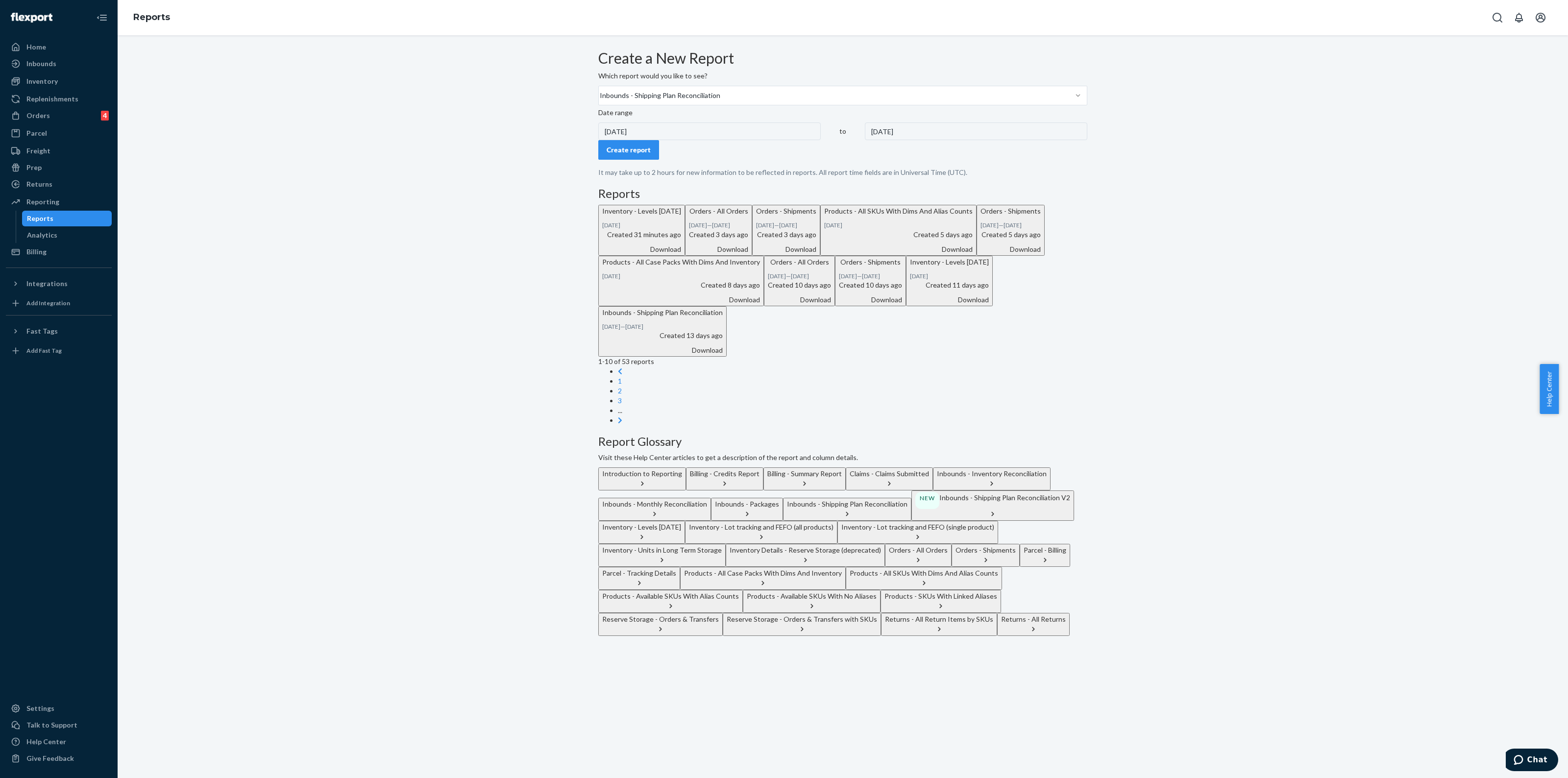
click at [651, 155] on div "Create report" at bounding box center [629, 150] width 44 height 10
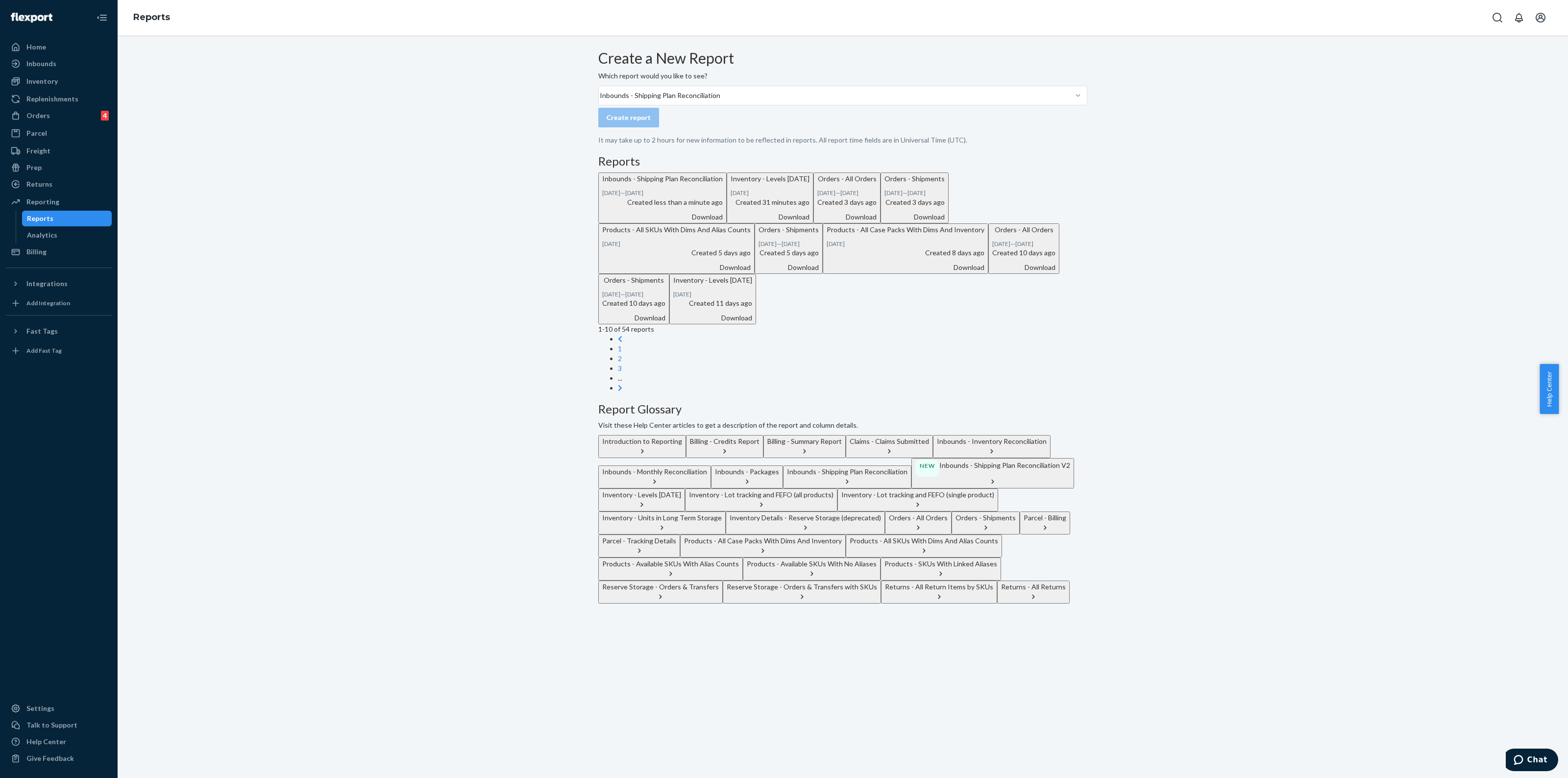
click at [723, 222] on div "Download" at bounding box center [662, 217] width 120 height 10
